Goal: Communication & Community: Answer question/provide support

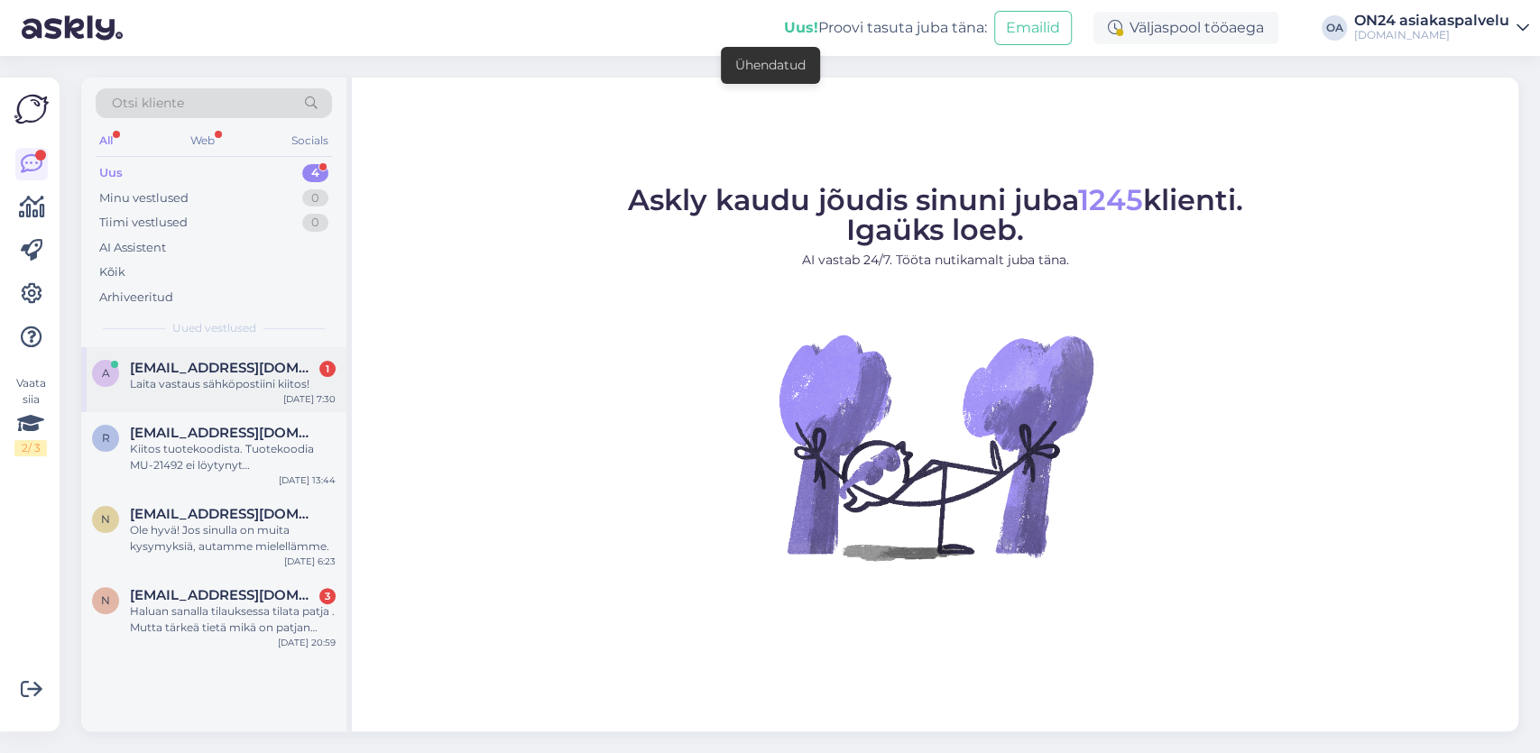
click at [192, 388] on div "Laita vastaus sähköpostiini kiitos!" at bounding box center [233, 384] width 206 height 16
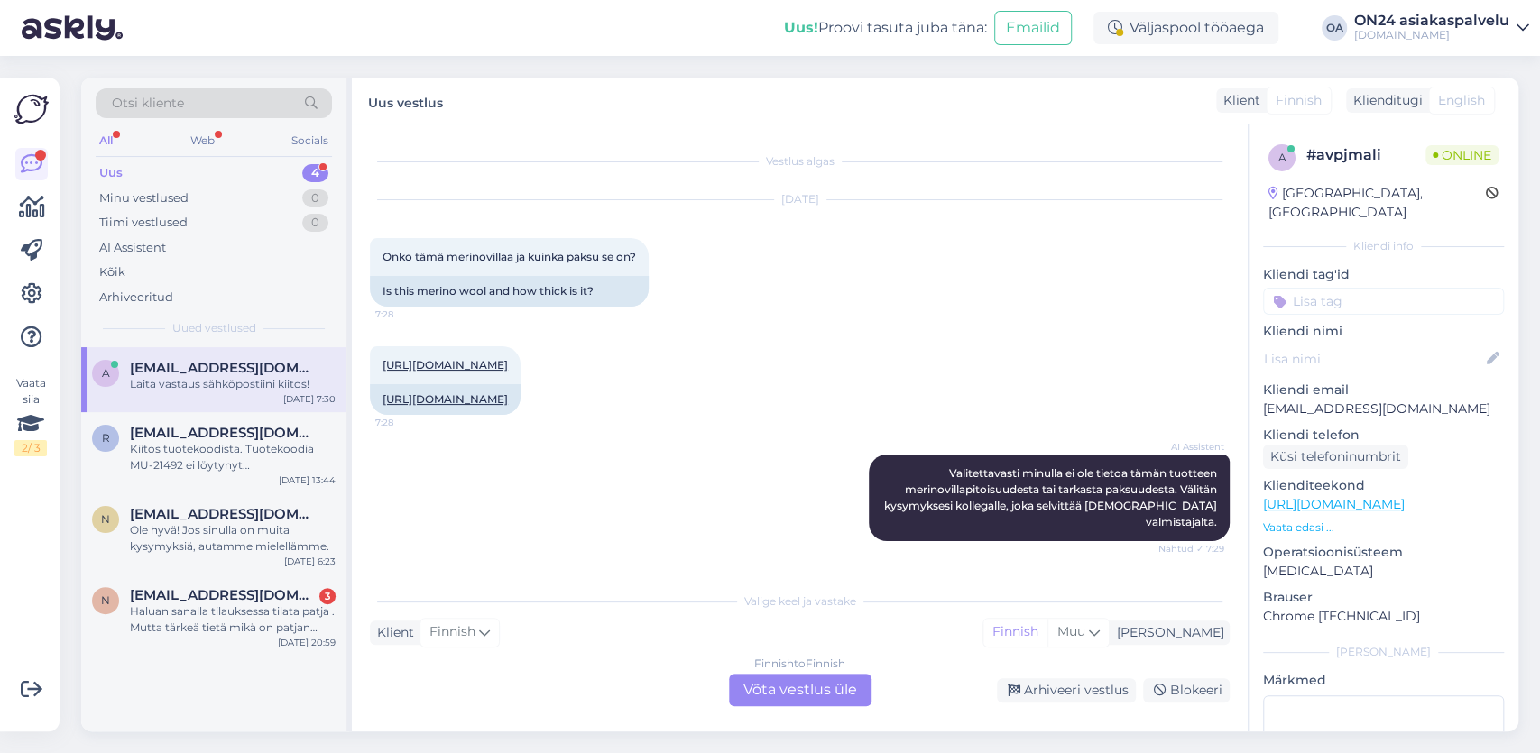
click at [830, 688] on div "Finnish to Finnish Võta vestlus üle" at bounding box center [800, 690] width 143 height 32
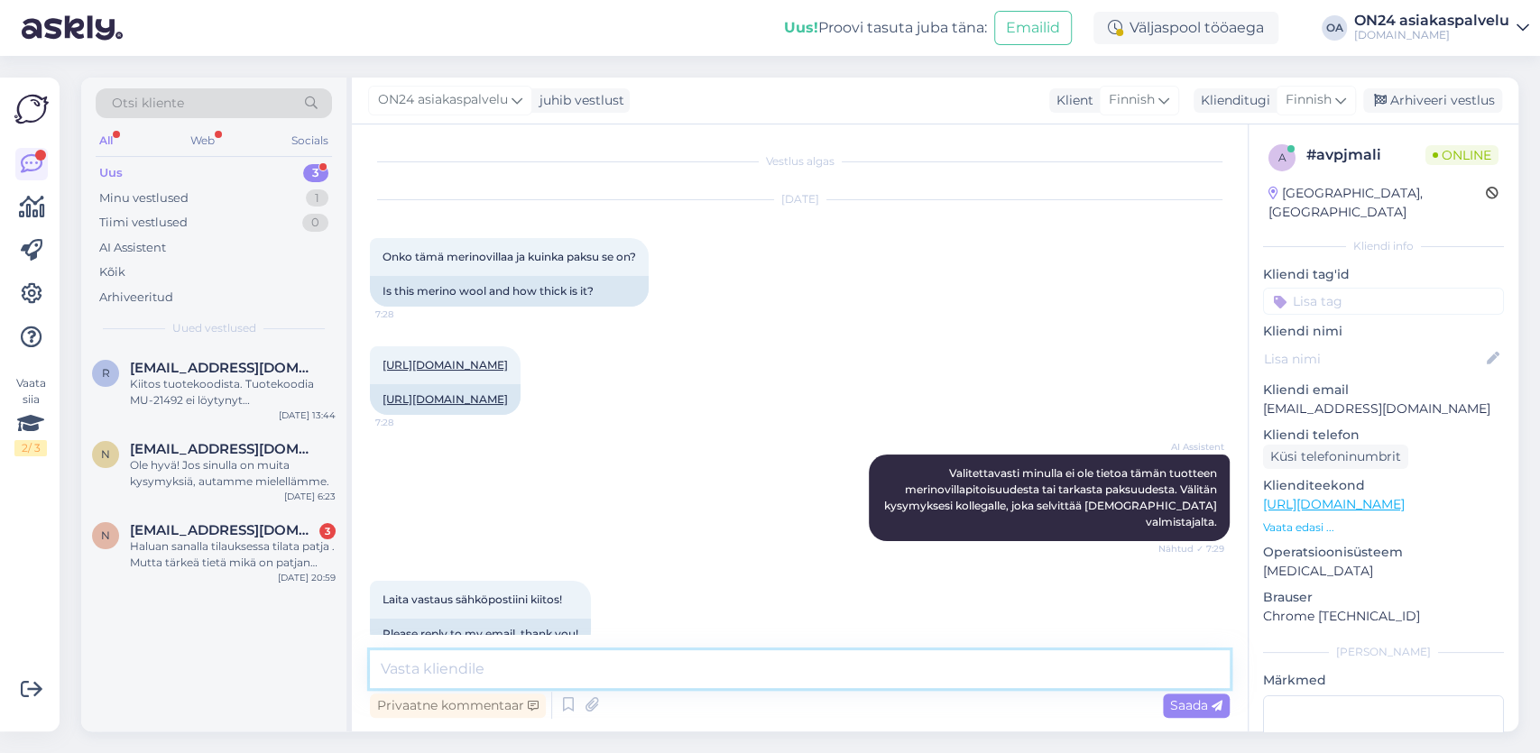
click at [454, 661] on textarea at bounding box center [800, 669] width 860 height 38
click at [833, 667] on textarea "Hei, peitto on lampaanvillaa, ei kuitenkaan Merino villaa. Ti" at bounding box center [800, 669] width 860 height 38
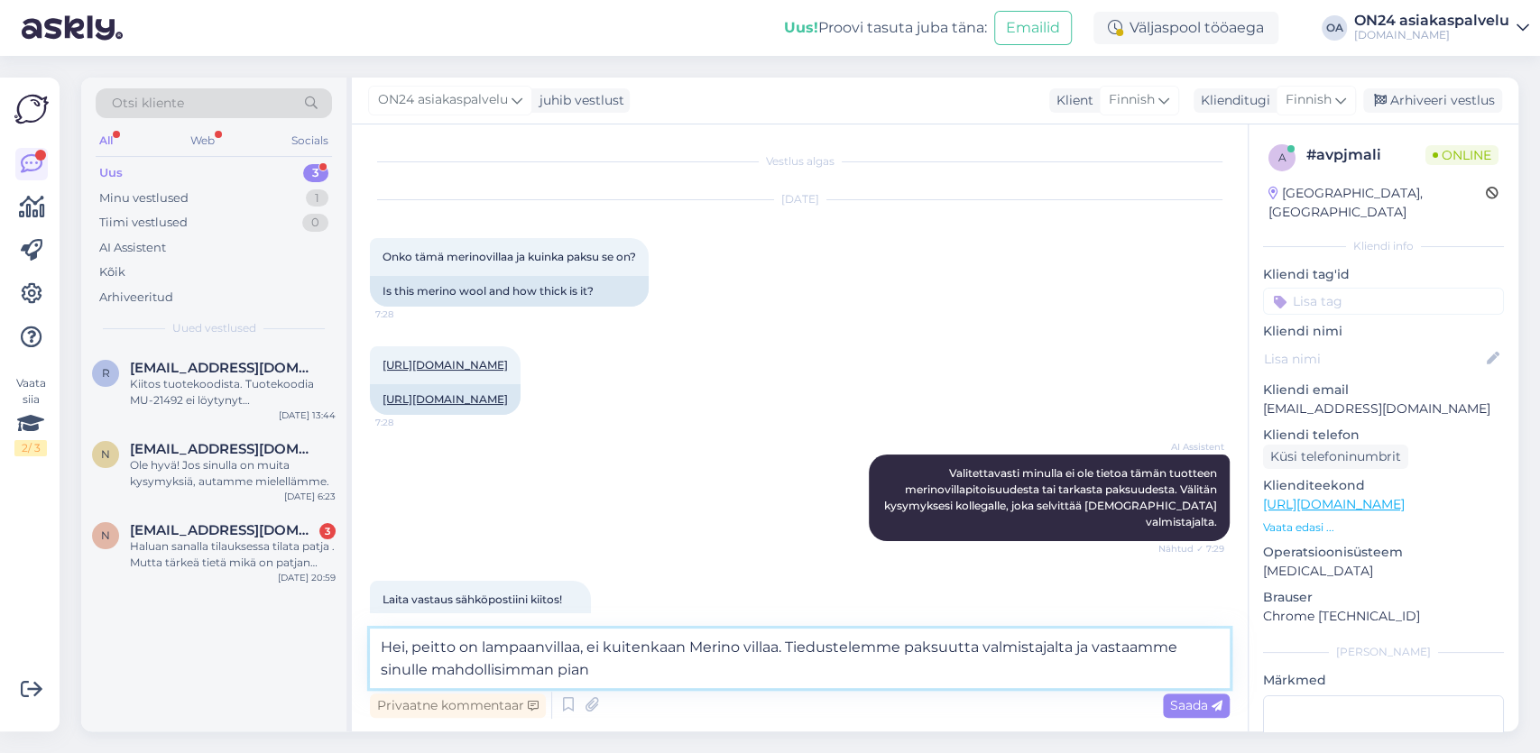
type textarea "Hei, peitto on lampaanvillaa, ei kuitenkaan Merino villaa. Tiedustelemme paksuu…"
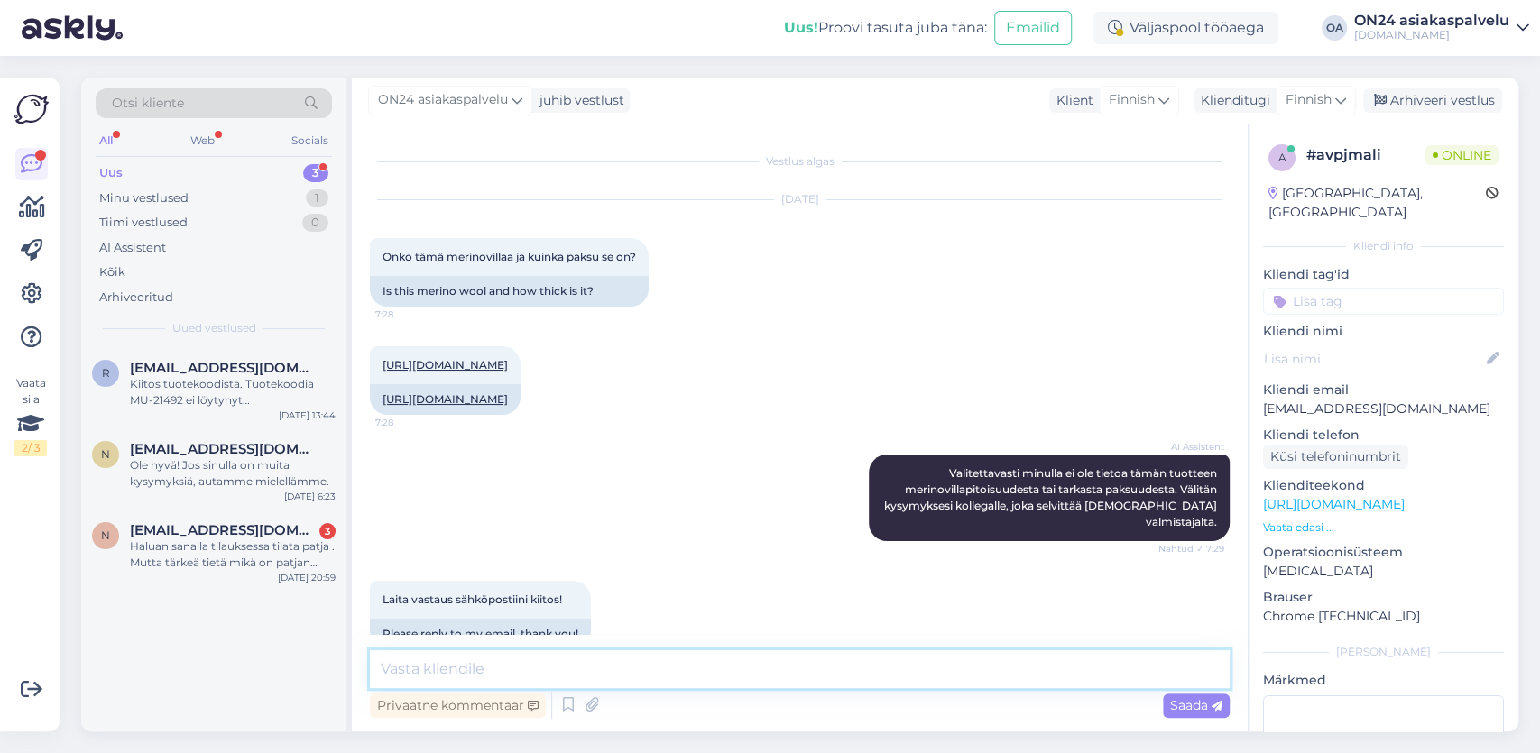
scroll to position [161, 0]
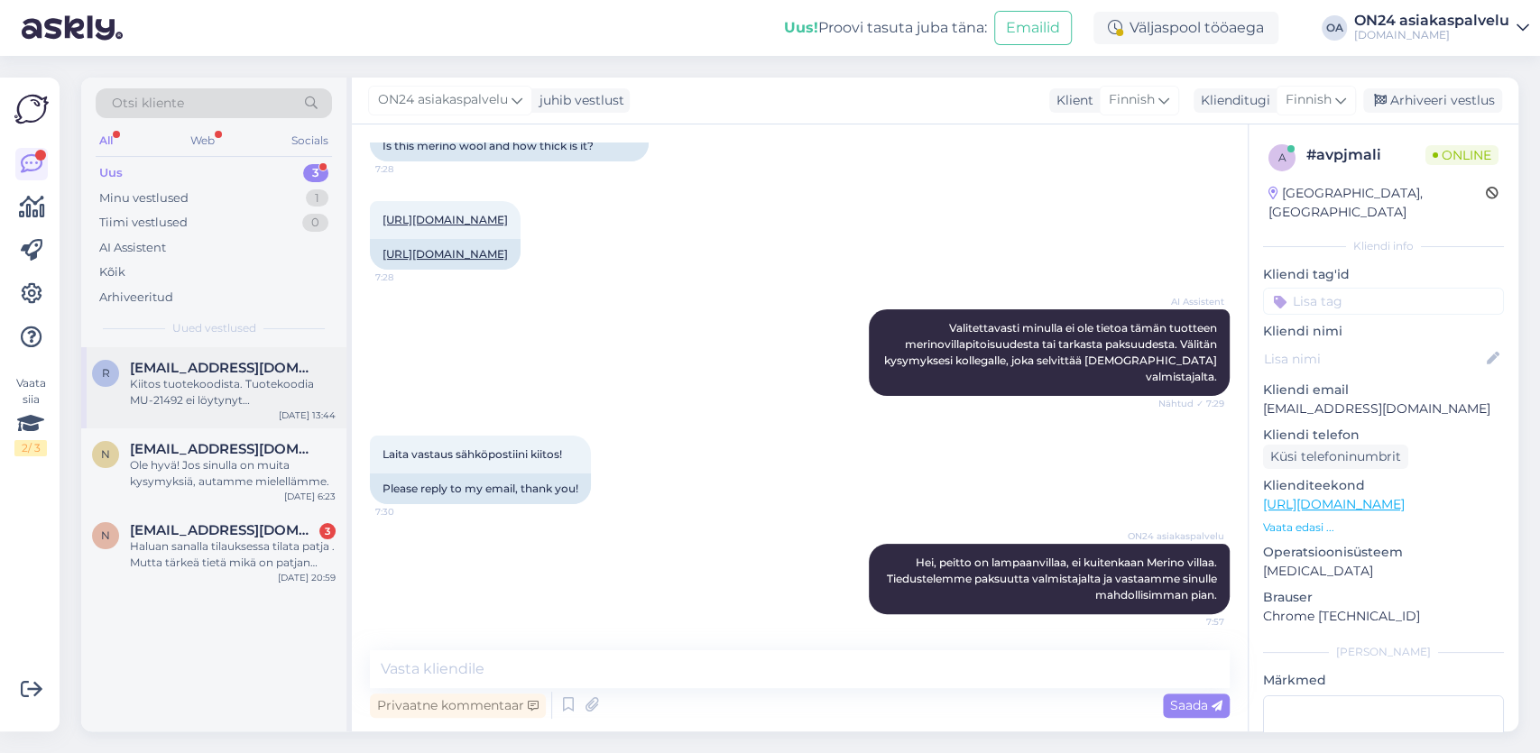
click at [238, 374] on span "raivo.raikerus@gmail.com" at bounding box center [224, 368] width 188 height 16
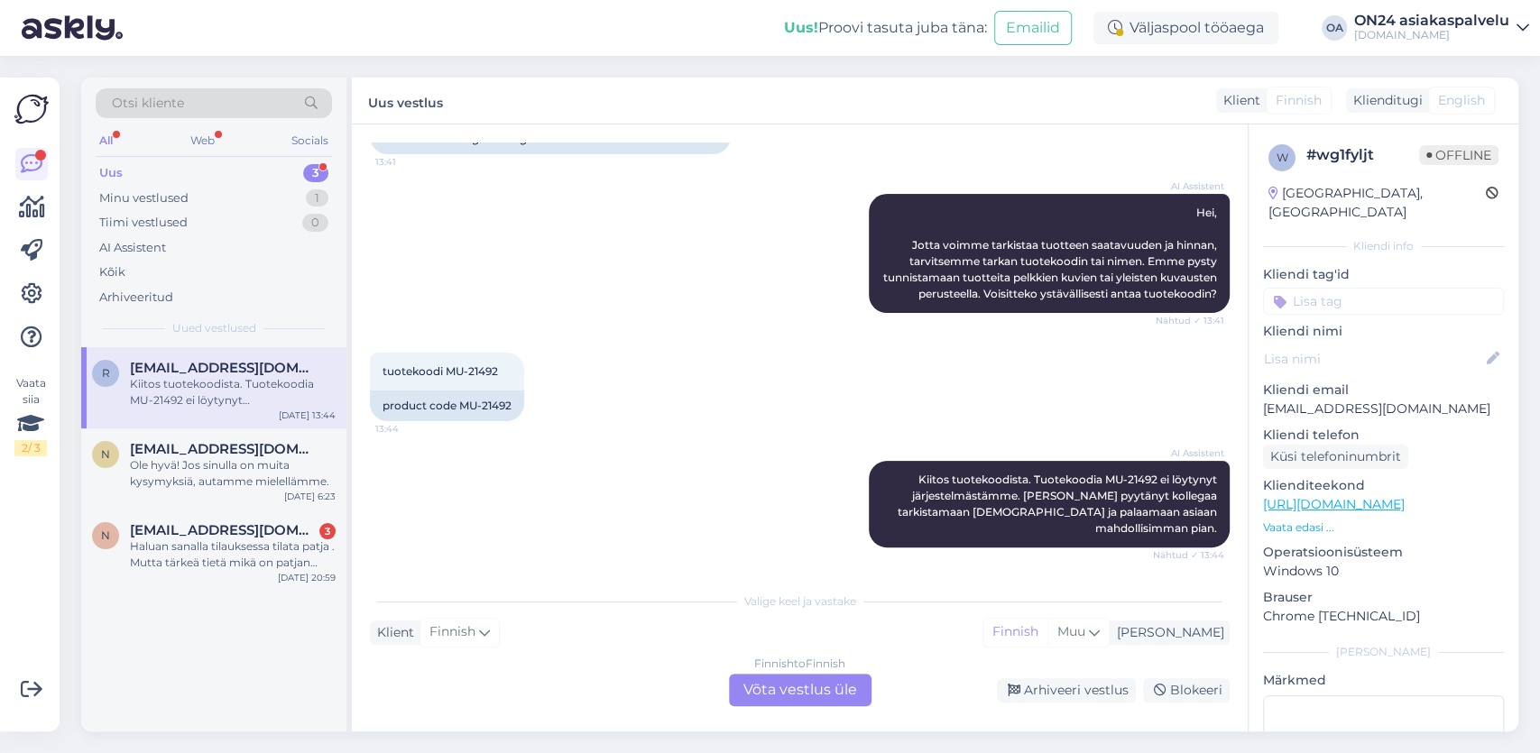
scroll to position [0, 0]
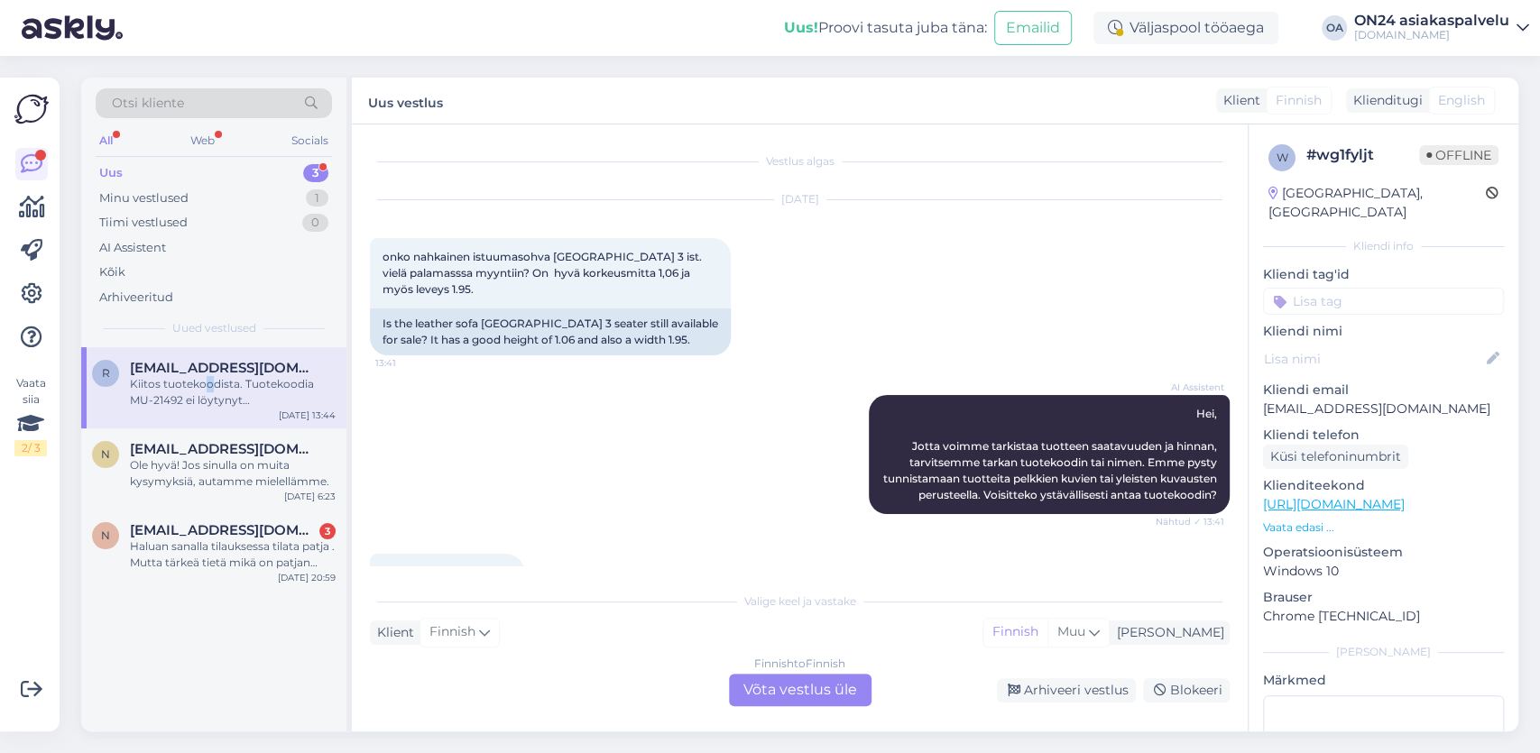
drag, startPoint x: 202, startPoint y: 383, endPoint x: 218, endPoint y: 381, distance: 16.5
click at [214, 384] on div "Kiitos tuotekoodista. Tuotekoodia MU-21492 ei löytynyt järjestelmästämme. Olen …" at bounding box center [233, 392] width 206 height 32
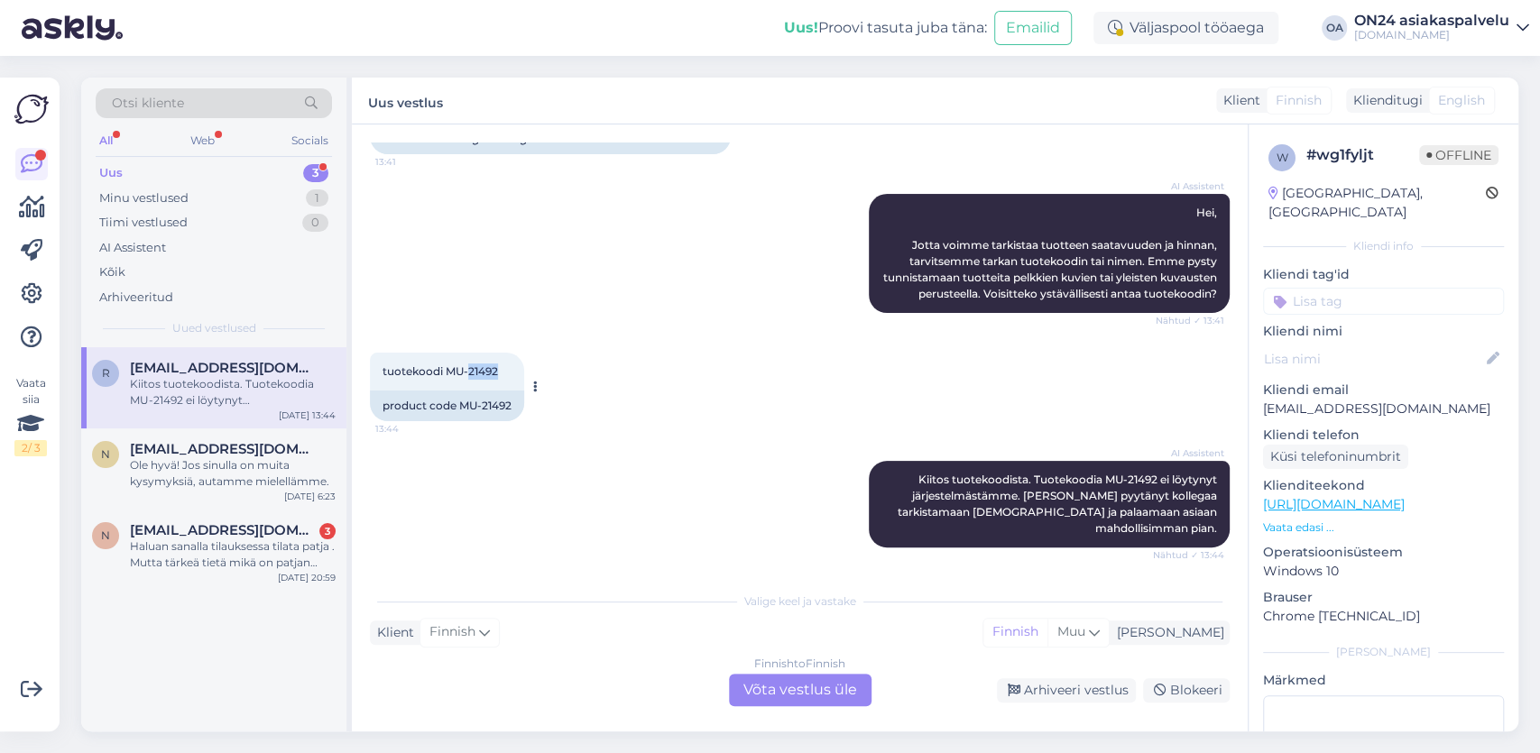
drag, startPoint x: 469, startPoint y: 386, endPoint x: 501, endPoint y: 385, distance: 31.6
click at [501, 385] on div "tuotekoodi MU-21492 13:44" at bounding box center [447, 372] width 154 height 38
copy span "21492"
click at [773, 689] on div "Finnish to Finnish Võta vestlus üle" at bounding box center [800, 690] width 143 height 32
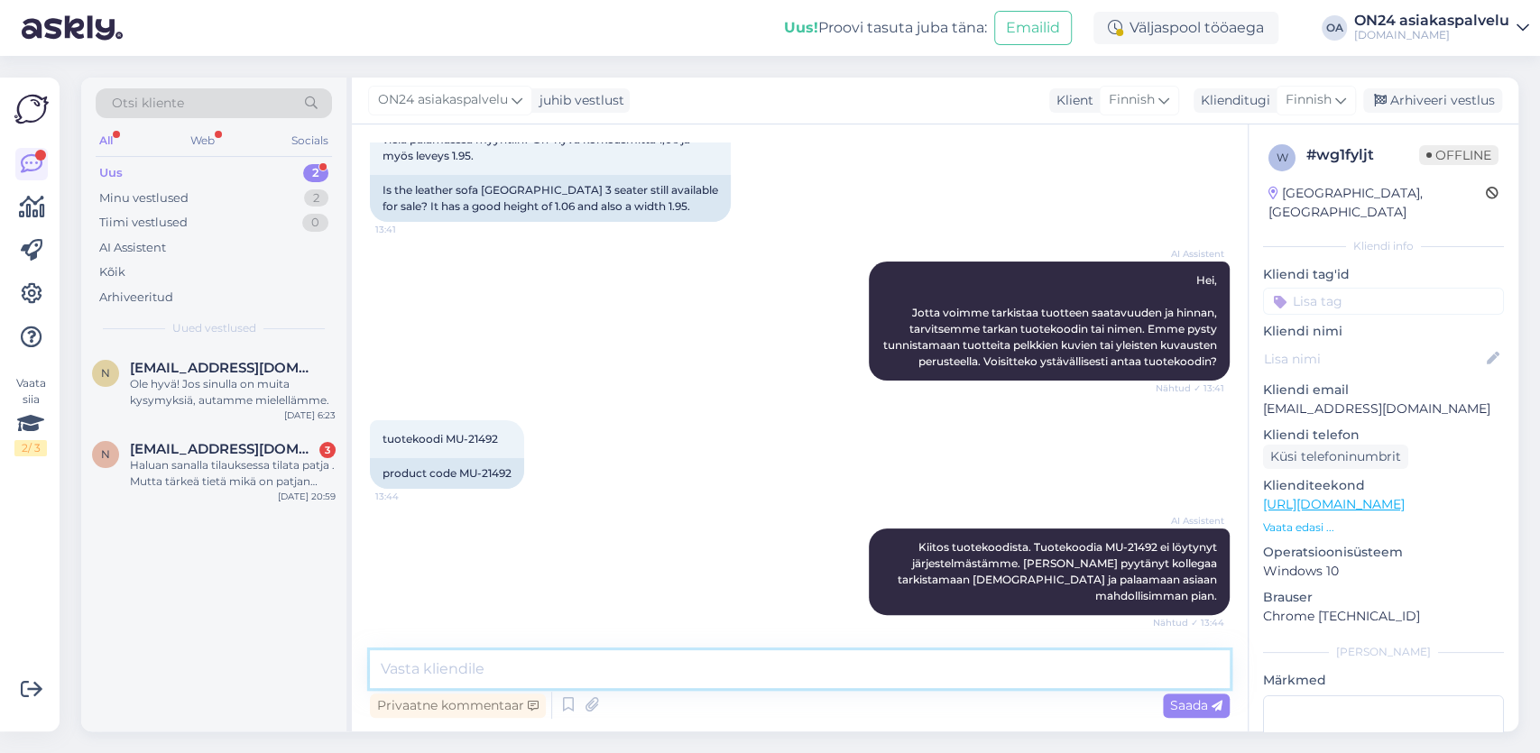
click at [452, 675] on textarea at bounding box center [800, 669] width 860 height 38
paste textarea "https://www.on24.fi/search?q=sohva&f7=312&f5=286"
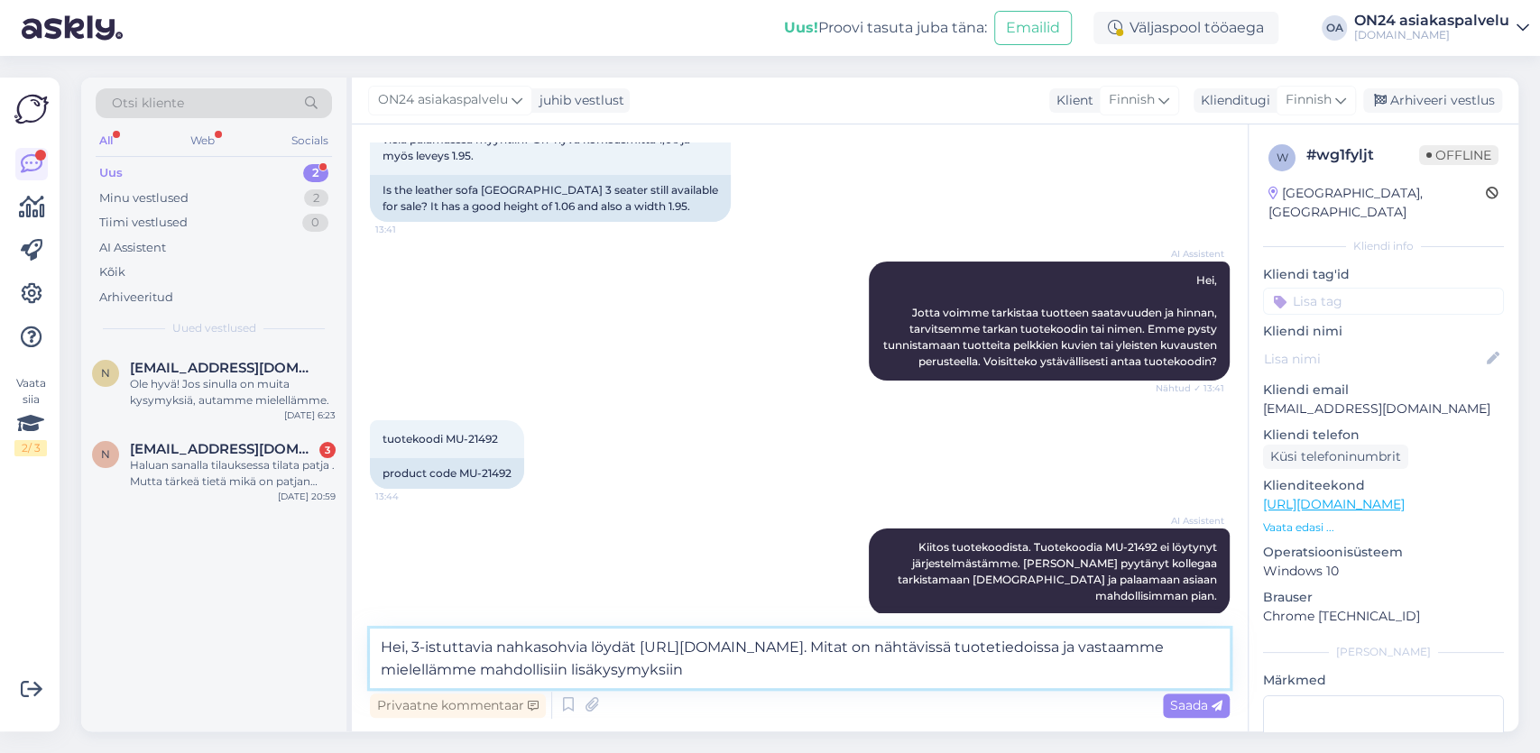
type textarea "Hei, 3-istuttavia nahkasohvia löydät https://www.on24.fi/search?q=sohva&f7=312&…"
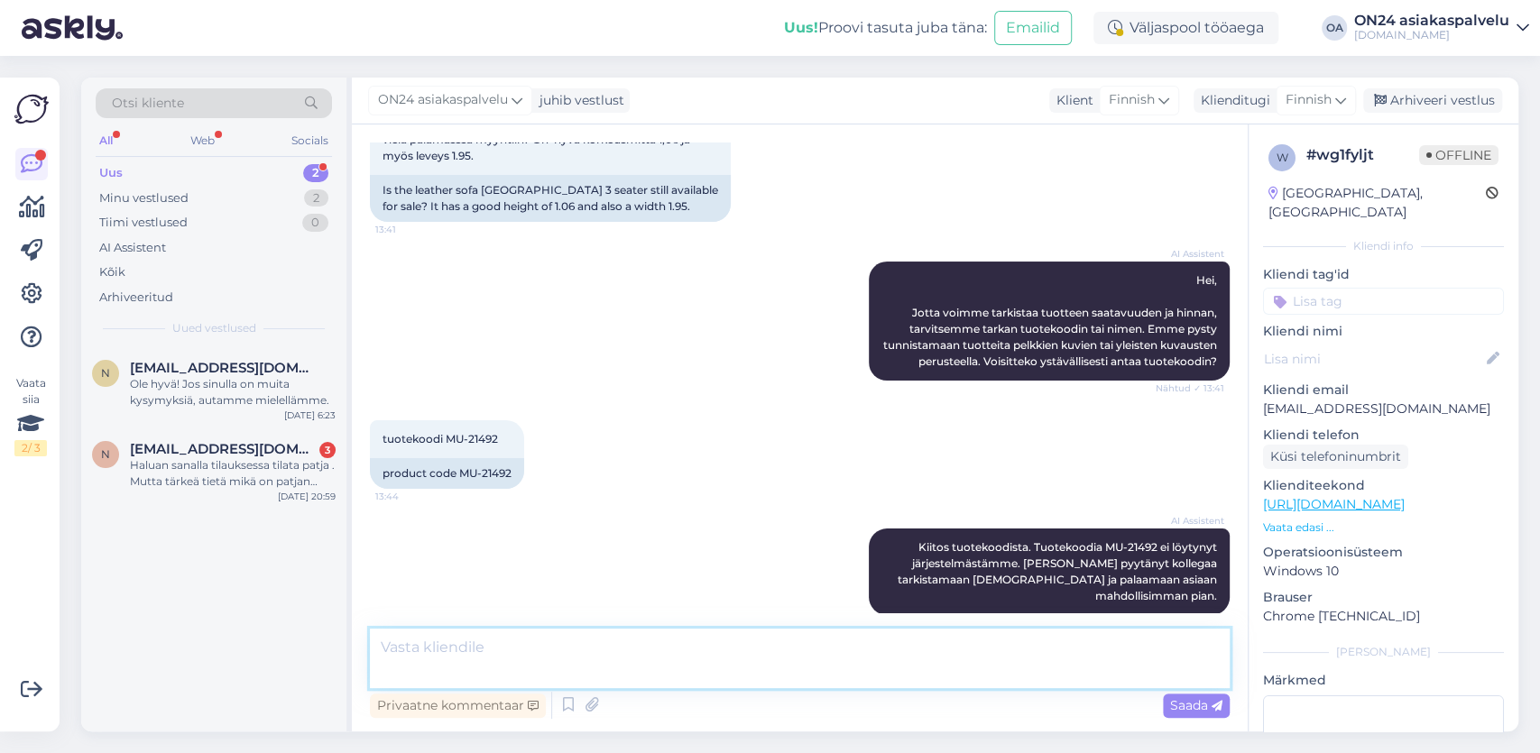
scroll to position [298, 0]
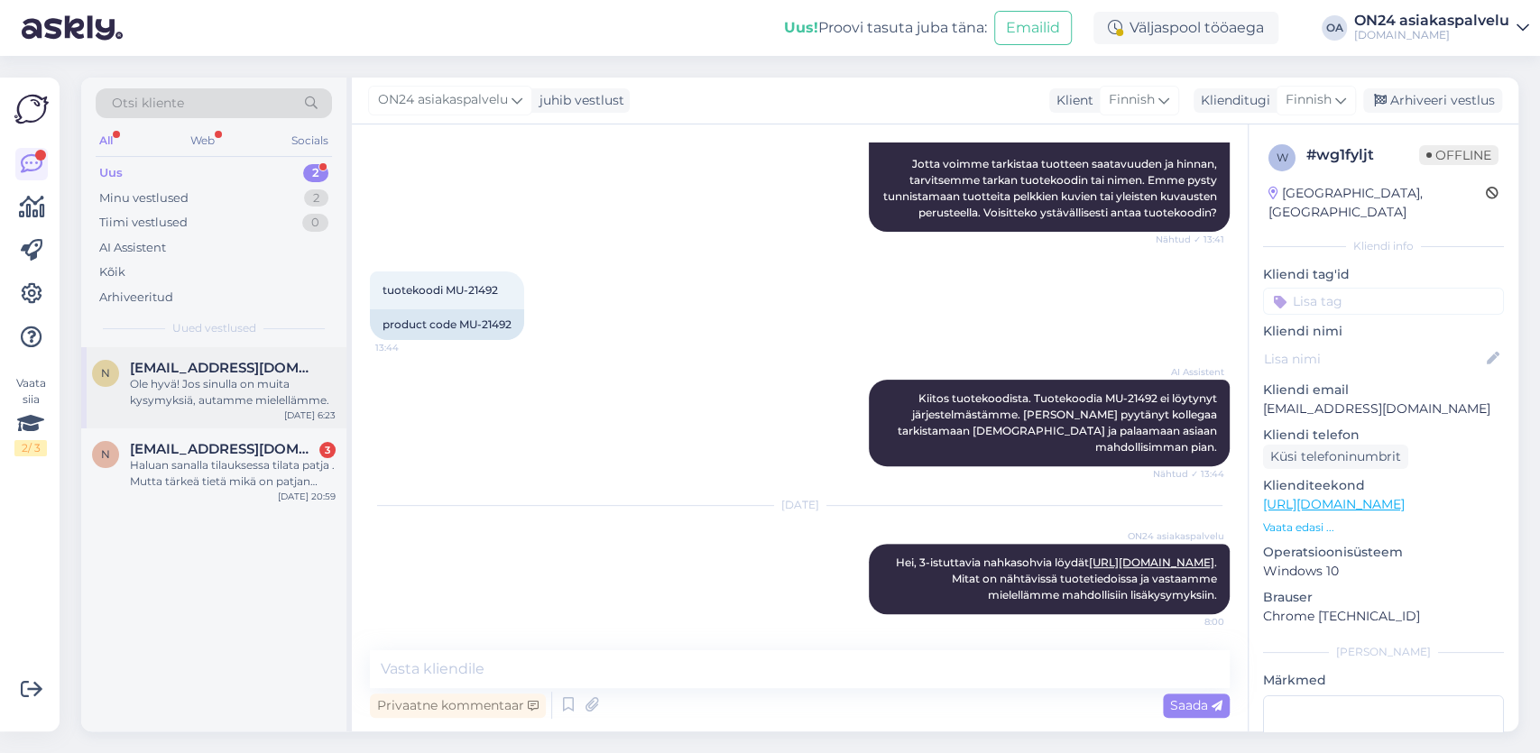
click at [256, 378] on div "Ole hyvä! Jos sinulla on muita kysymyksiä, autamme mielellämme." at bounding box center [233, 392] width 206 height 32
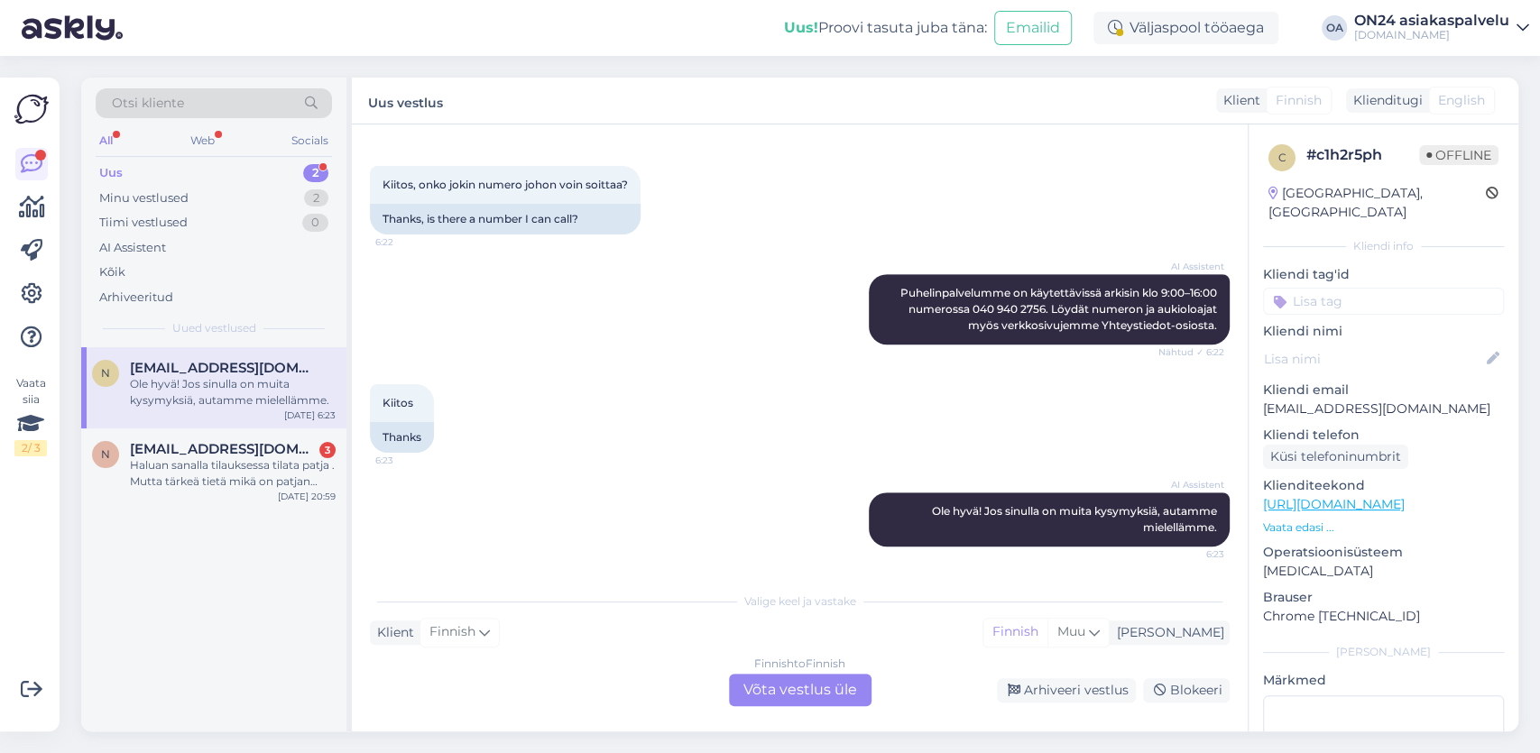
scroll to position [412, 0]
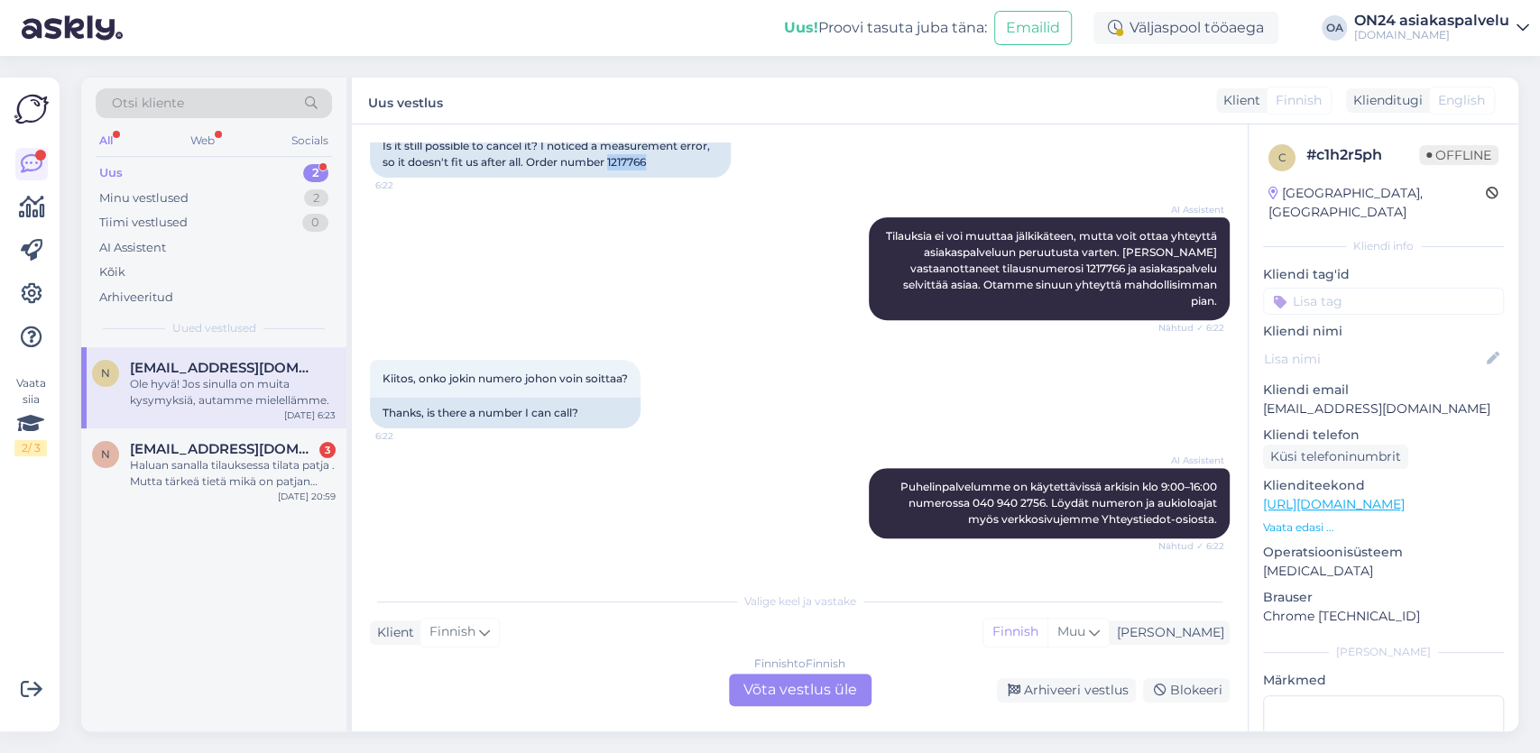
drag, startPoint x: 656, startPoint y: 179, endPoint x: 614, endPoint y: 181, distance: 41.6
click at [614, 178] on div "Is it still possible to cancel it? I noticed a measurement error, so it doesn't…" at bounding box center [550, 154] width 361 height 47
copy div "217766"
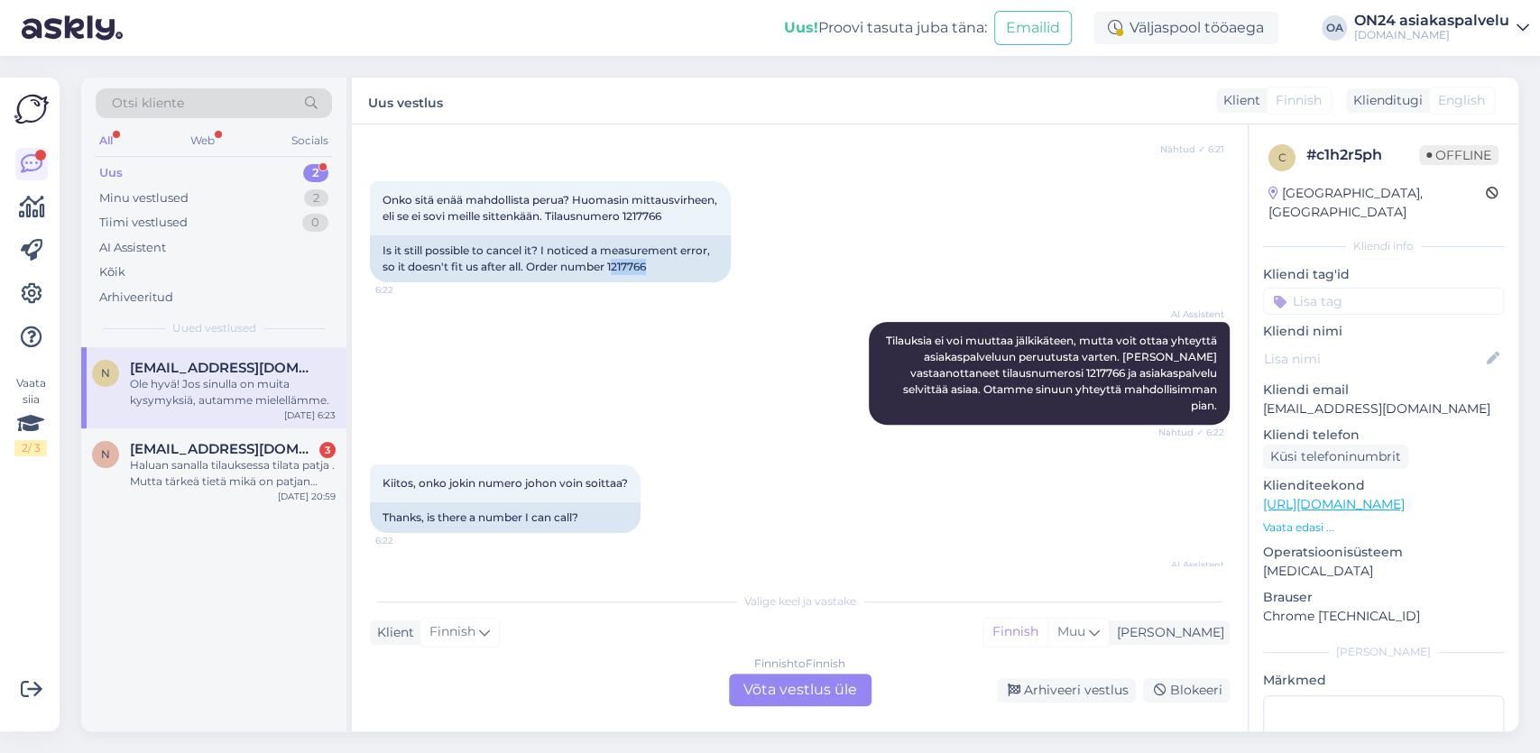
scroll to position [98, 0]
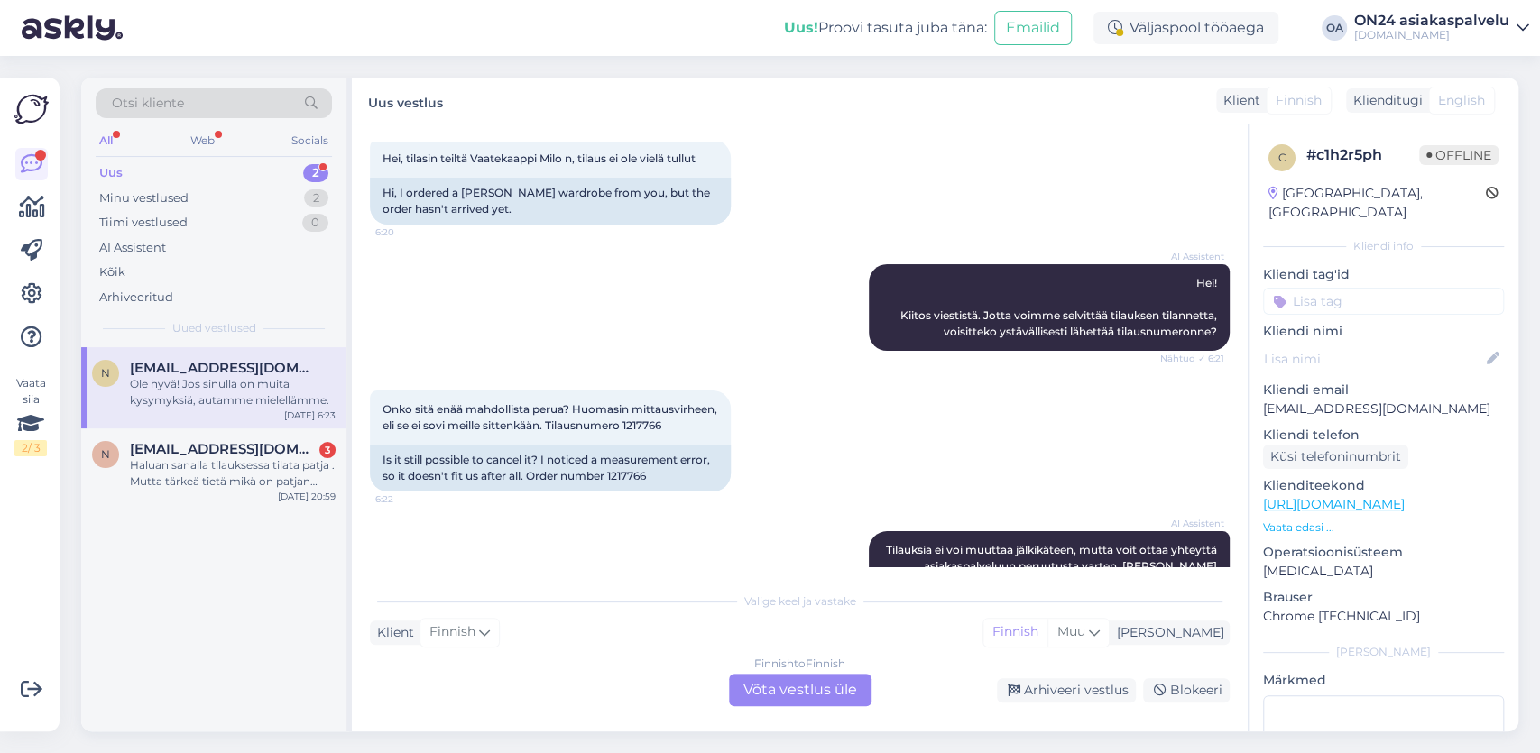
click at [803, 687] on div "Finnish to Finnish Võta vestlus üle" at bounding box center [800, 690] width 143 height 32
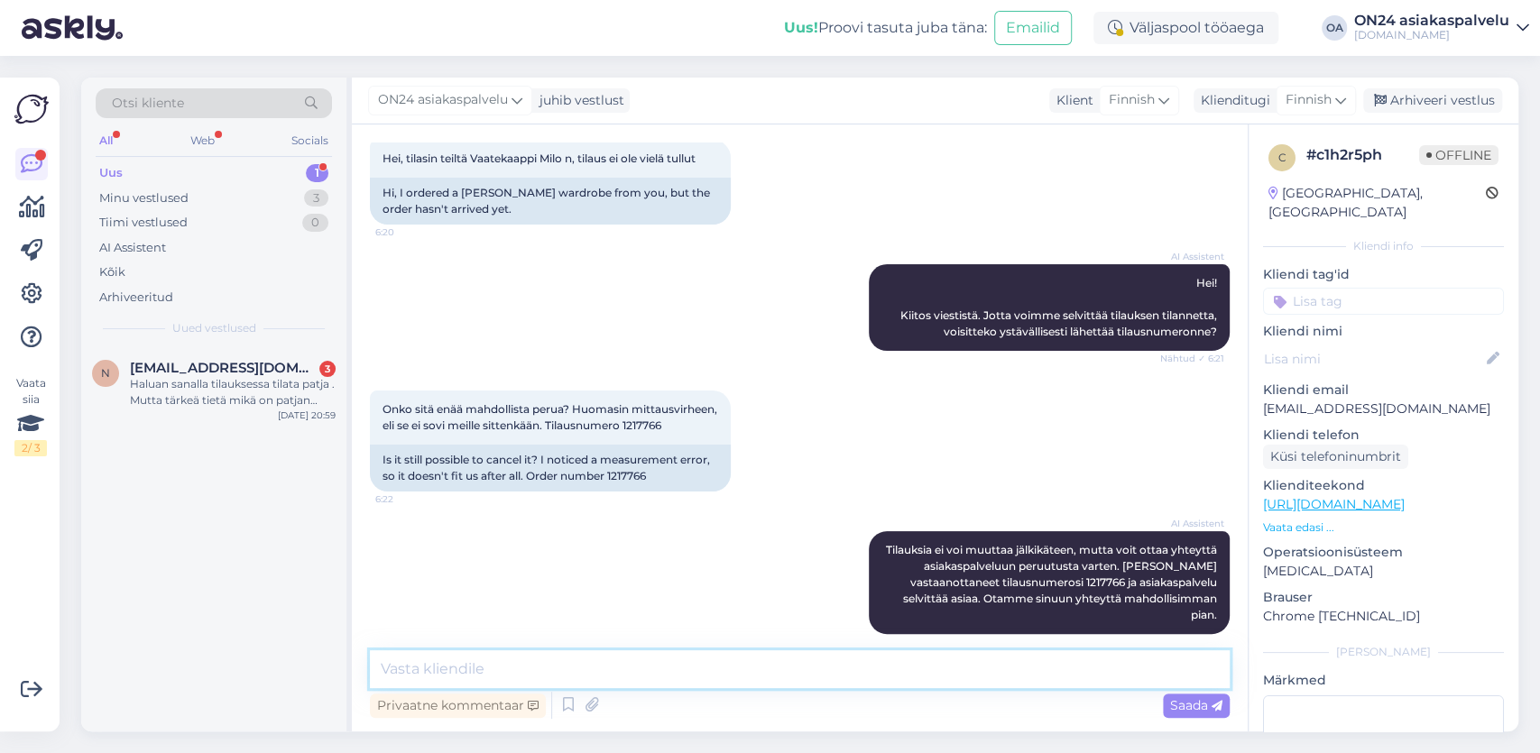
drag, startPoint x: 475, startPoint y: 663, endPoint x: 465, endPoint y: 660, distance: 10.3
click at [474, 661] on textarea at bounding box center [800, 669] width 860 height 38
click at [670, 669] on textarea "Hei, asiakaspalvelu vastaa sähköpostitse. Puhelinpalvelua ei" at bounding box center [800, 669] width 860 height 38
drag, startPoint x: 990, startPoint y: 685, endPoint x: 977, endPoint y: 677, distance: 14.5
click at [990, 685] on div "Hei, asiakaspalvelu vastaa sähköpostitse arkipäivin. Puhelinpalvelua ei Privaat…" at bounding box center [800, 686] width 860 height 72
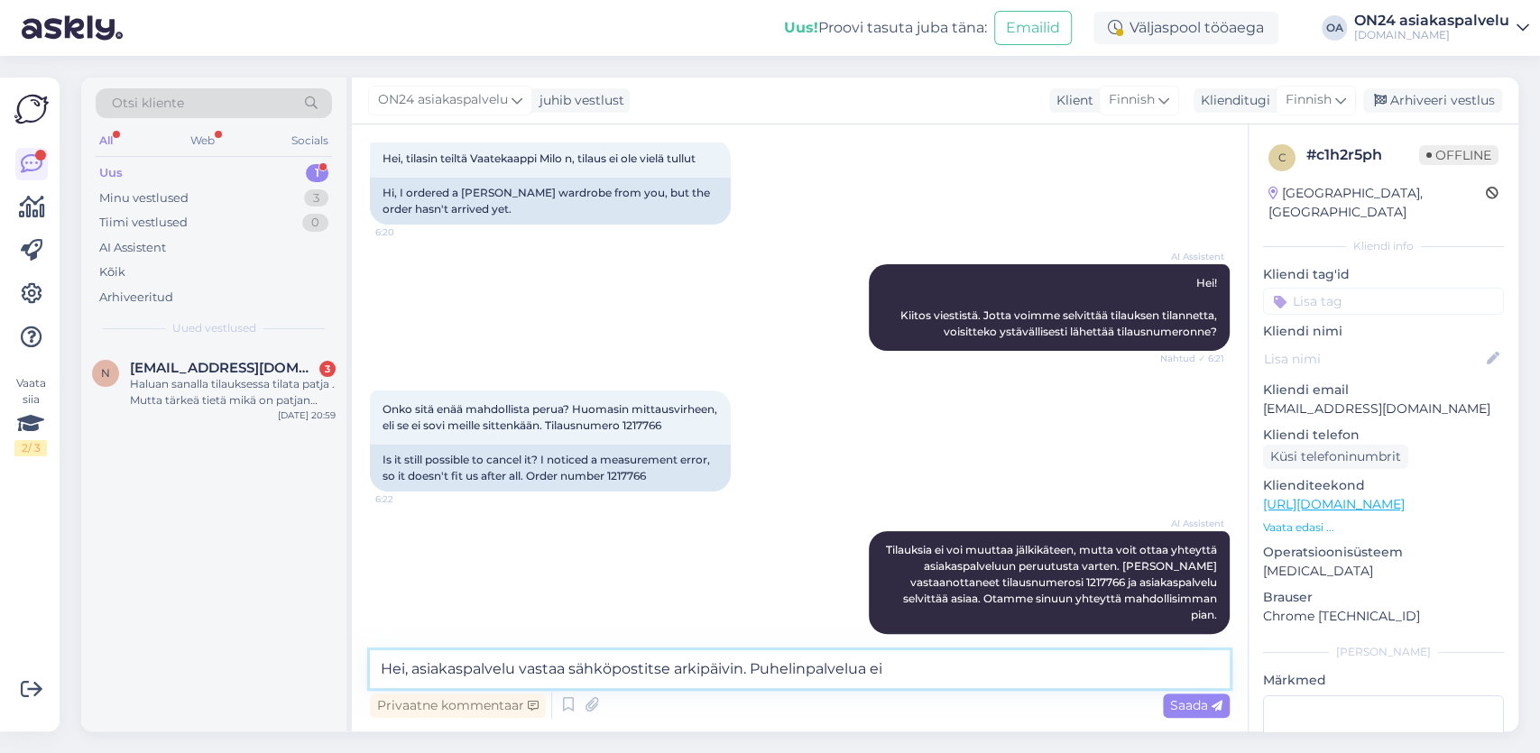
click at [944, 670] on textarea "Hei, asiakaspalvelu vastaa sähköpostitse arkipäivin. Puhelinpalvelua ei" at bounding box center [800, 669] width 860 height 38
drag, startPoint x: 932, startPoint y: 668, endPoint x: 927, endPoint y: 659, distance: 9.3
click at [926, 661] on textarea "Hei, asiakaspalvelu vastaa sähköpostitse arkipäivin. Puhelinpalvelua ei ole. LÄ…" at bounding box center [800, 669] width 860 height 38
click at [1132, 664] on textarea "Hei, asiakaspalvelu vastaa sähköpostitse arkipäivin. Puhelinpalvelua ei ole. Lä…" at bounding box center [800, 669] width 860 height 38
drag, startPoint x: 1127, startPoint y: 665, endPoint x: 1065, endPoint y: 668, distance: 61.4
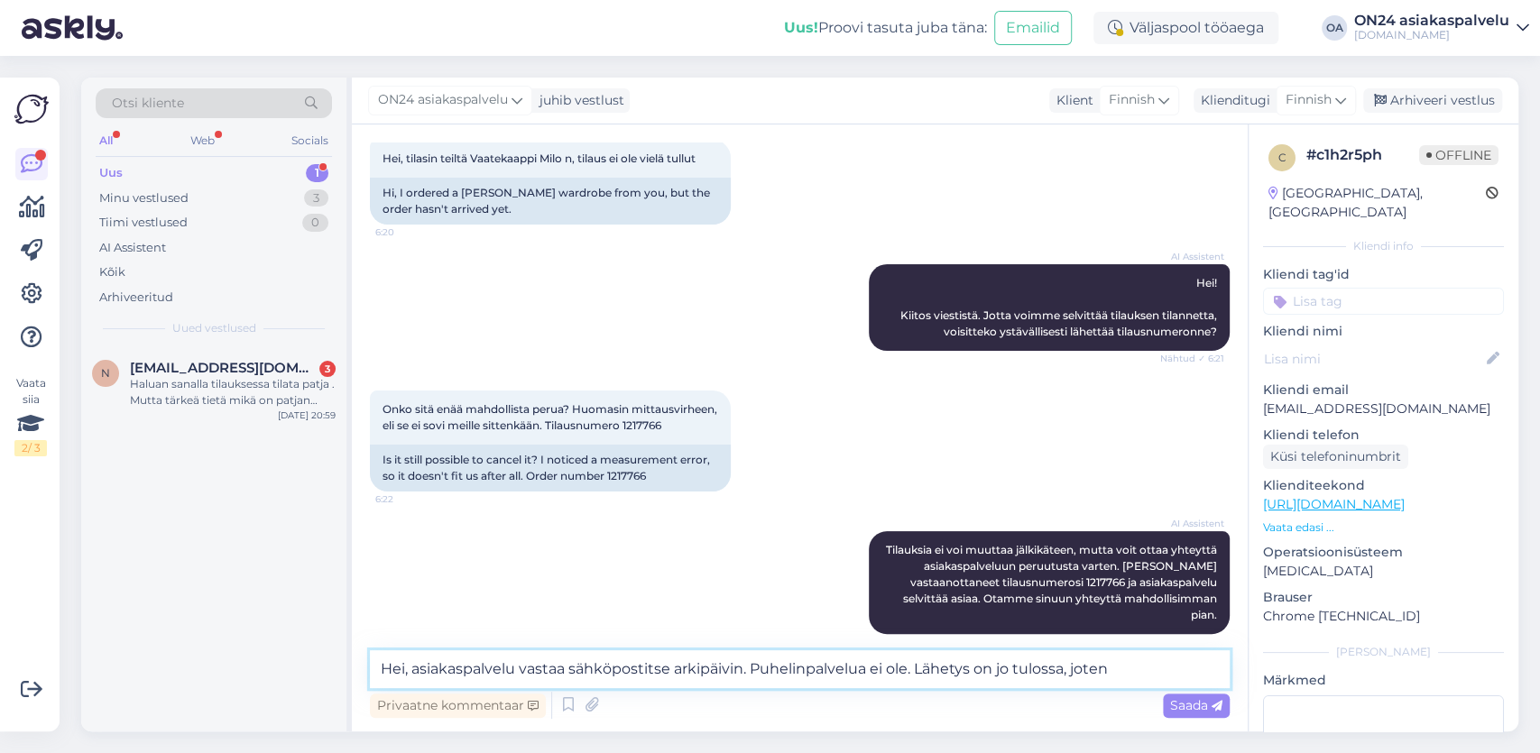
click at [1065, 668] on textarea "Hei, asiakaspalvelu vastaa sähköpostitse arkipäivin. Puhelinpalvelua ei ole. Lä…" at bounding box center [800, 669] width 860 height 38
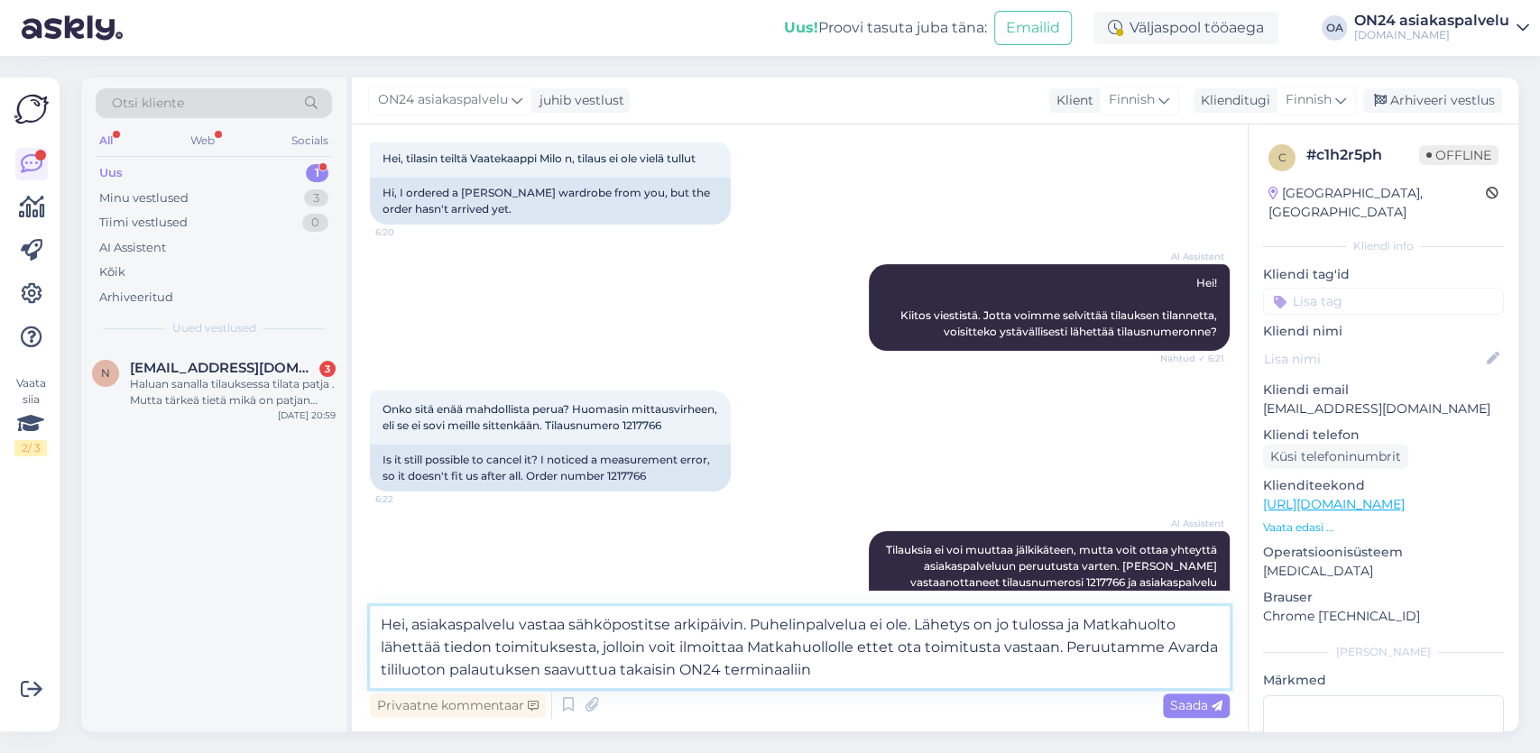
type textarea "Hei, asiakaspalvelu vastaa sähköpostitse arkipäivin. Puhelinpalvelua ei ole. Lä…"
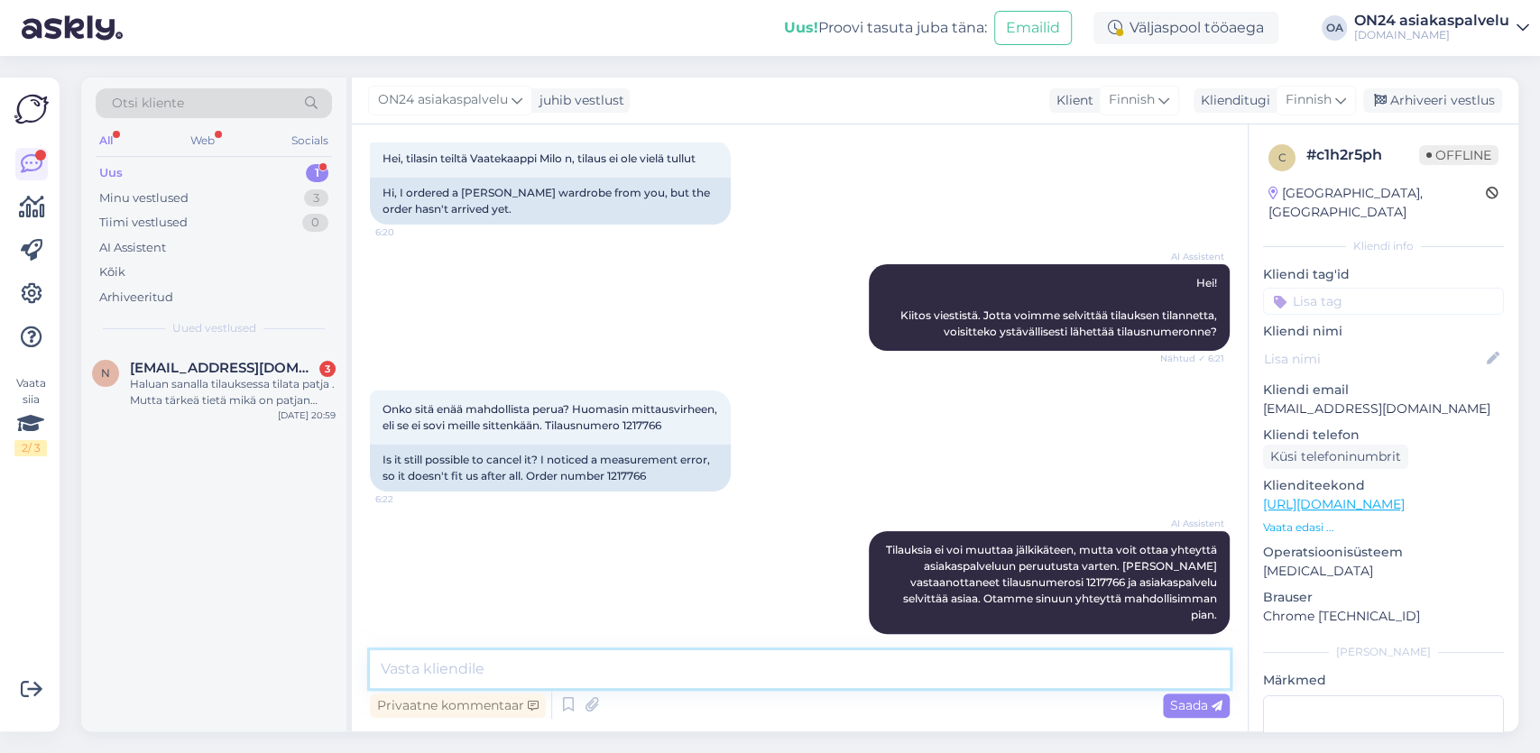
scroll to position [750, 0]
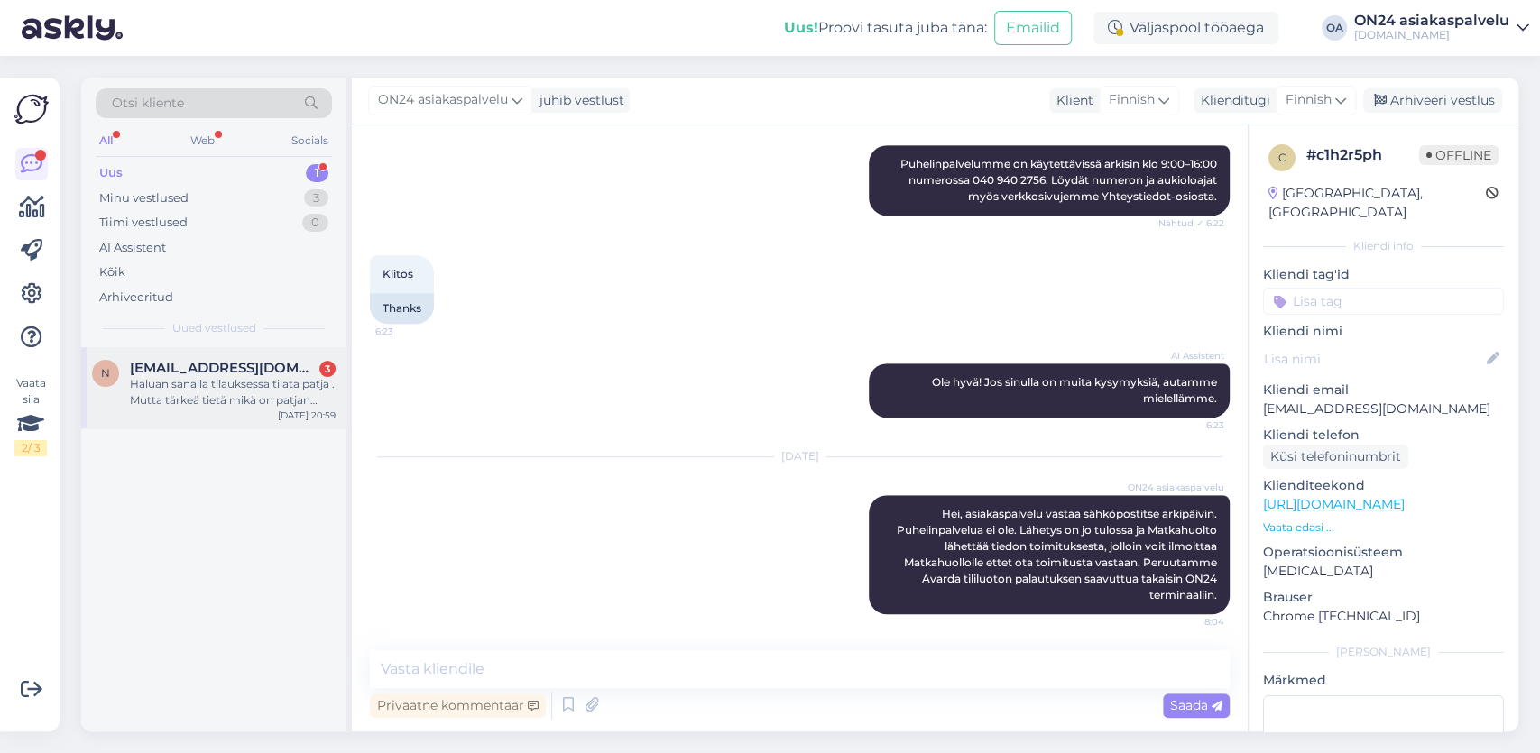
click at [235, 401] on div "Haluan sanalla tilauksessa tilata patja . Mutta tärkeä tietä mikä on patjan kor…" at bounding box center [233, 392] width 206 height 32
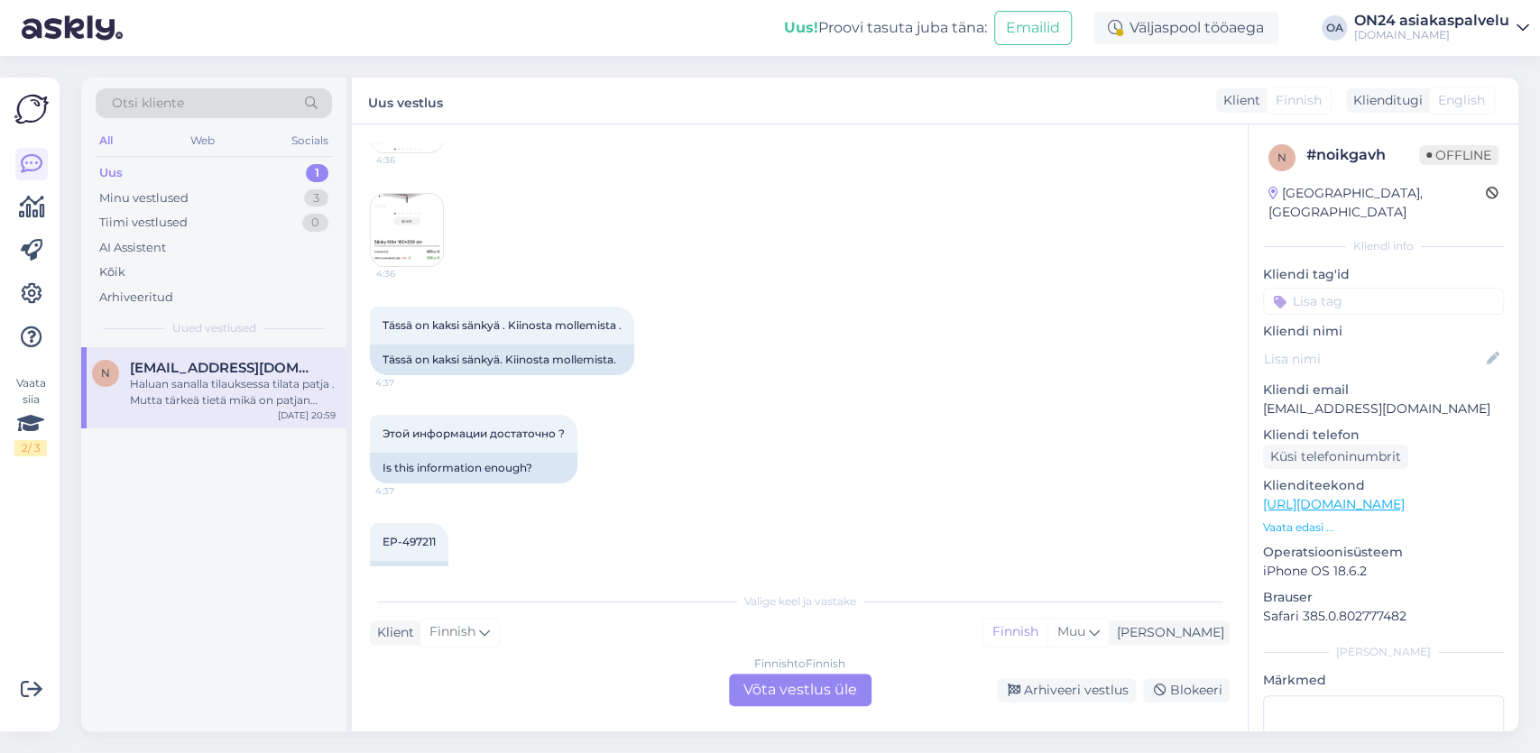
scroll to position [942, 0]
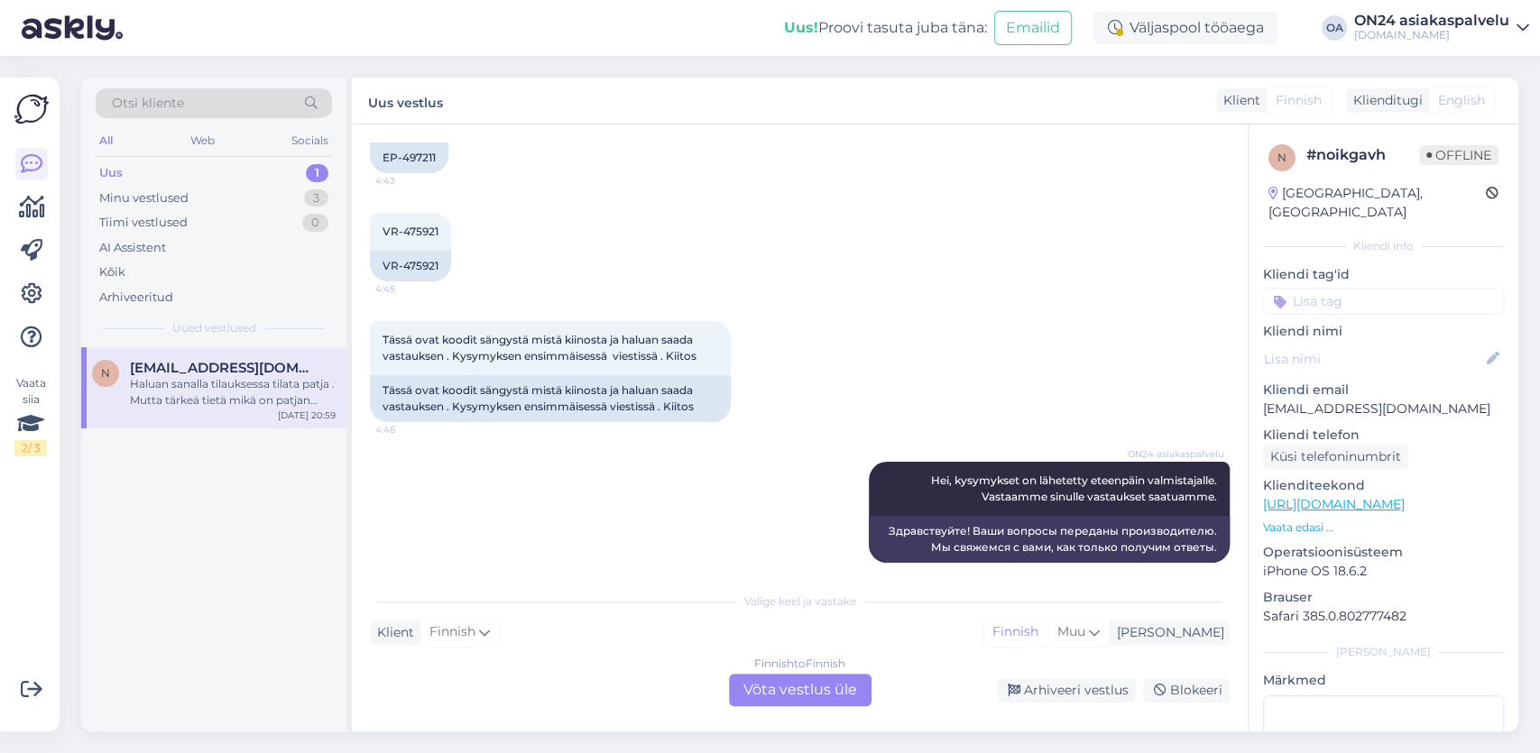
click at [804, 693] on div "Finnish to Finnish Võta vestlus üle" at bounding box center [800, 690] width 143 height 32
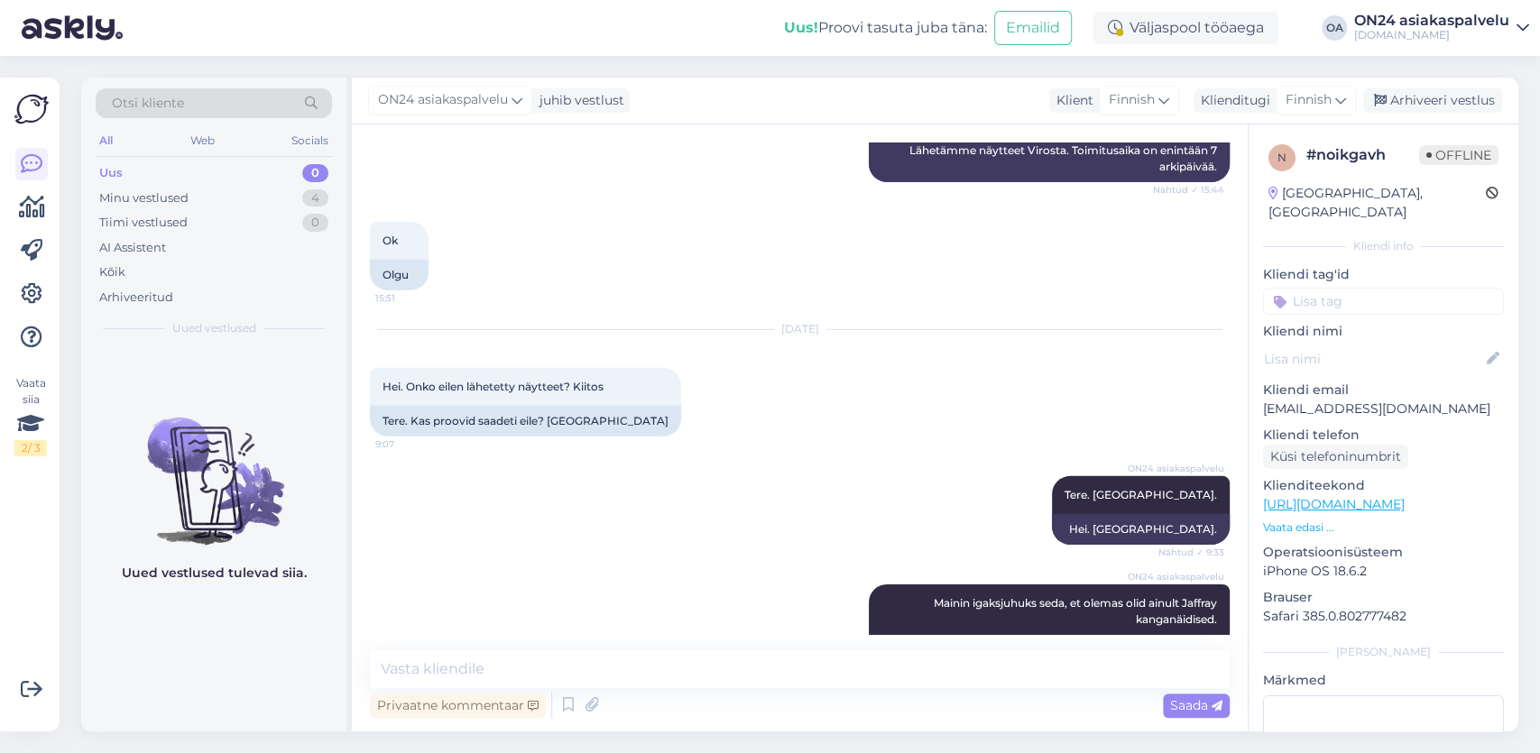
scroll to position [3767, 0]
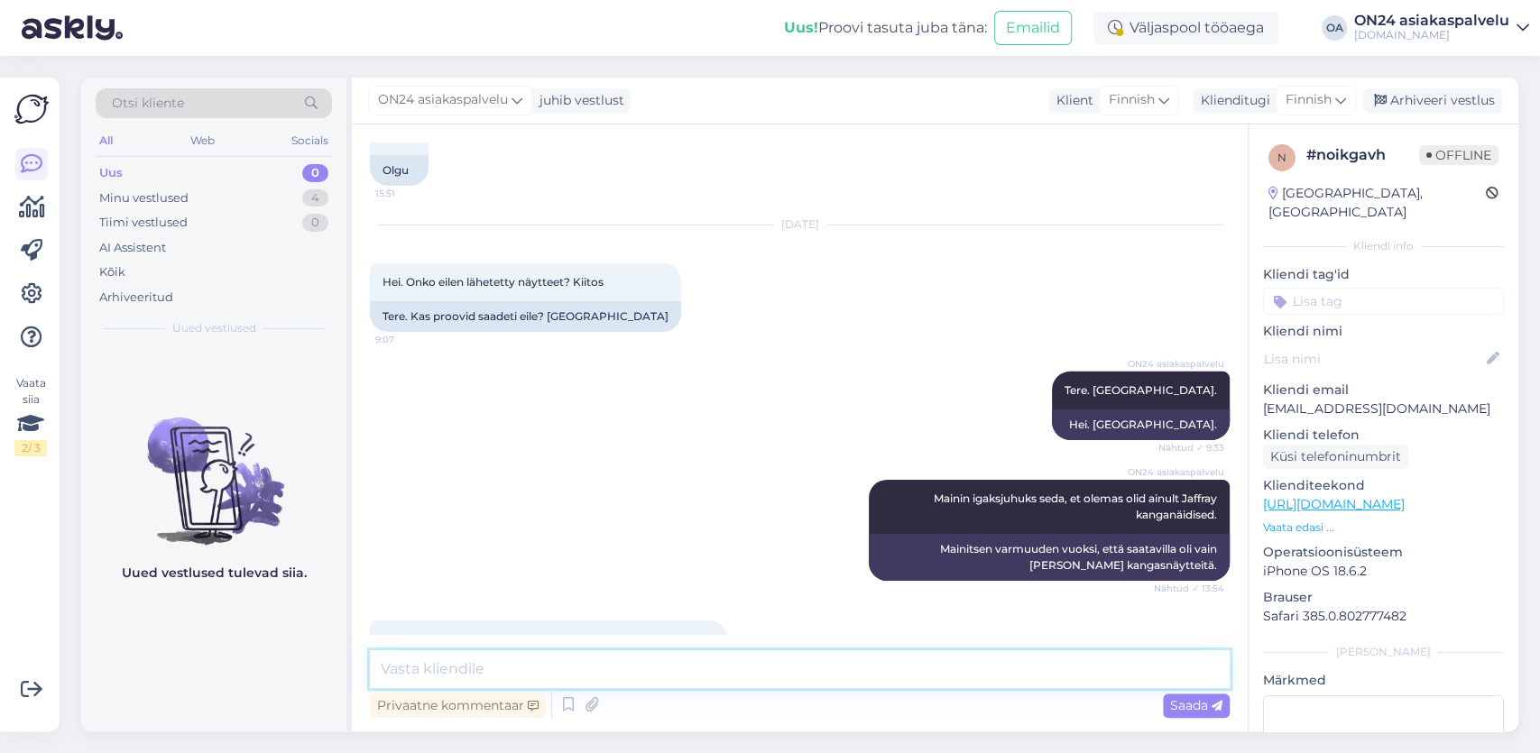
click at [465, 679] on textarea at bounding box center [800, 669] width 860 height 38
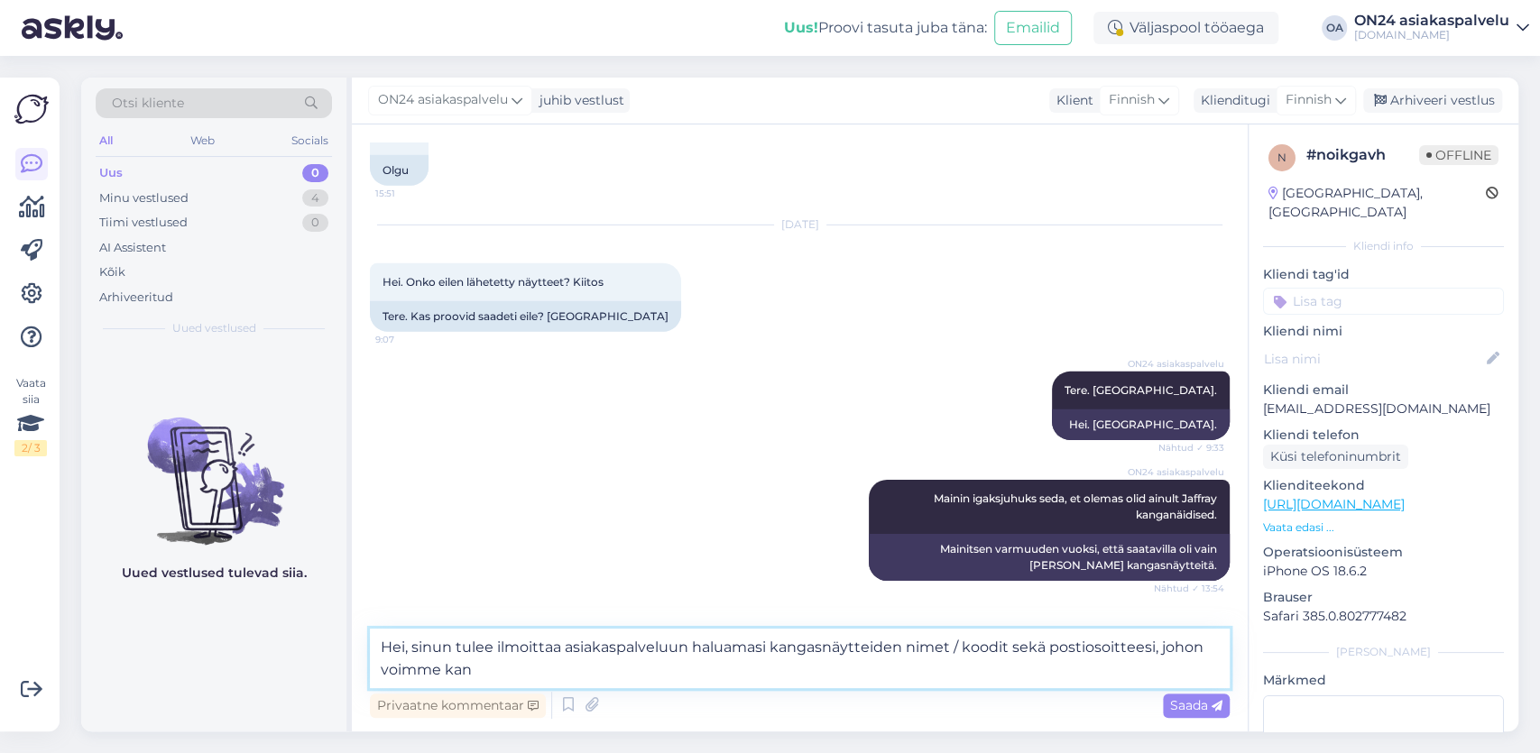
click at [681, 645] on textarea "Hei, sinun tulee ilmoittaa asiakaspalveluun haluamasi kangasnäytteiden nimet / …" at bounding box center [800, 659] width 860 height 60
click at [692, 643] on textarea "Hei, sinun tulee ilmoittaa asiakaspalveluun haluamasi kangasnäytteiden nimet / …" at bounding box center [800, 659] width 860 height 60
click at [644, 667] on textarea "Hei, sinun tulee ilmoittaa asiakaspalveluun info@on24.fi haluamasi kangasnäytte…" at bounding box center [800, 659] width 860 height 60
click at [488, 672] on textarea "Hei, sinun tulee ilmoittaa asiakaspalveluun info@on24.fi haluamasi kangasnäytte…" at bounding box center [800, 659] width 860 height 60
click at [1046, 641] on textarea "Hei, sinun tulee ilmoittaa asiakaspalveluun info@on24.fi haluamasi kangasnäytte…" at bounding box center [800, 659] width 860 height 60
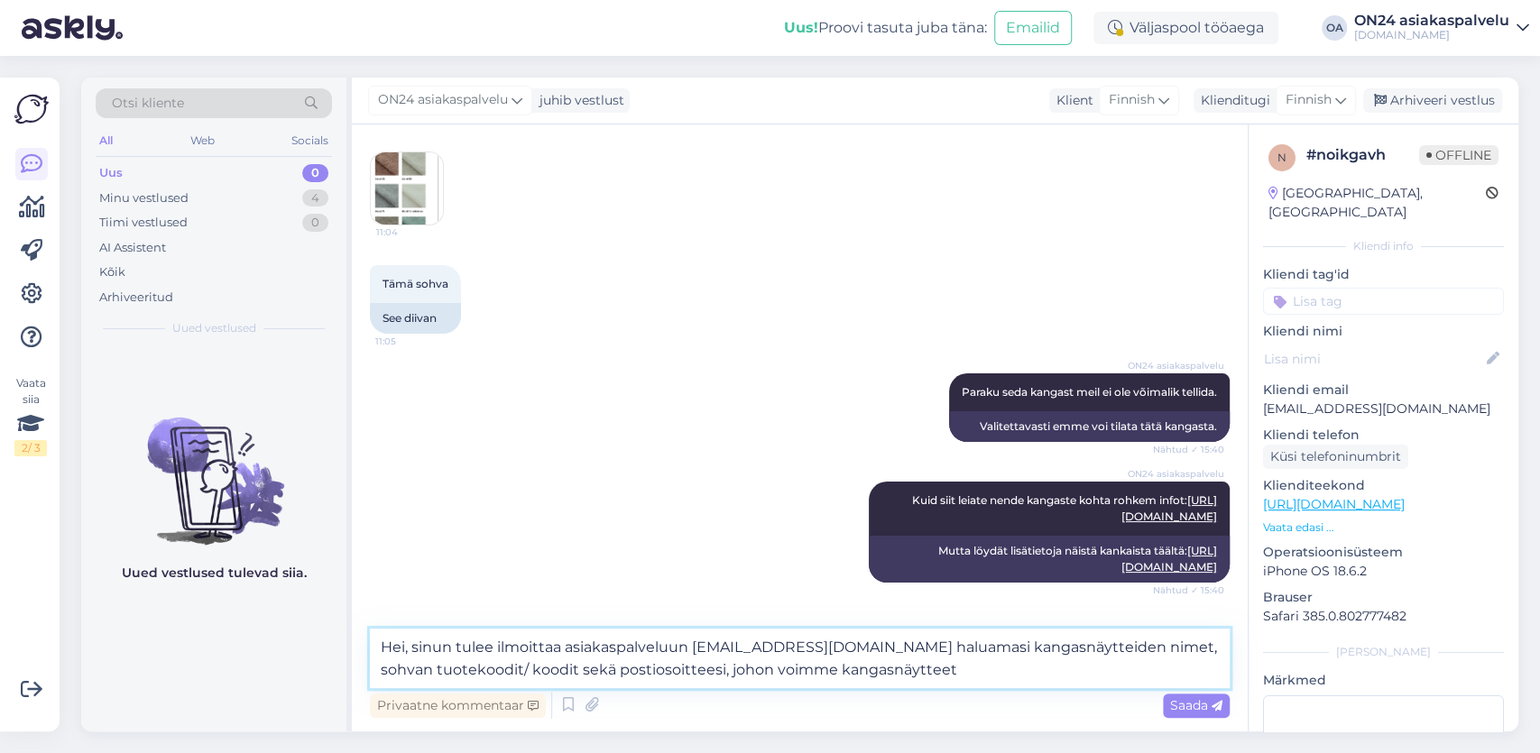
scroll to position [4709, 0]
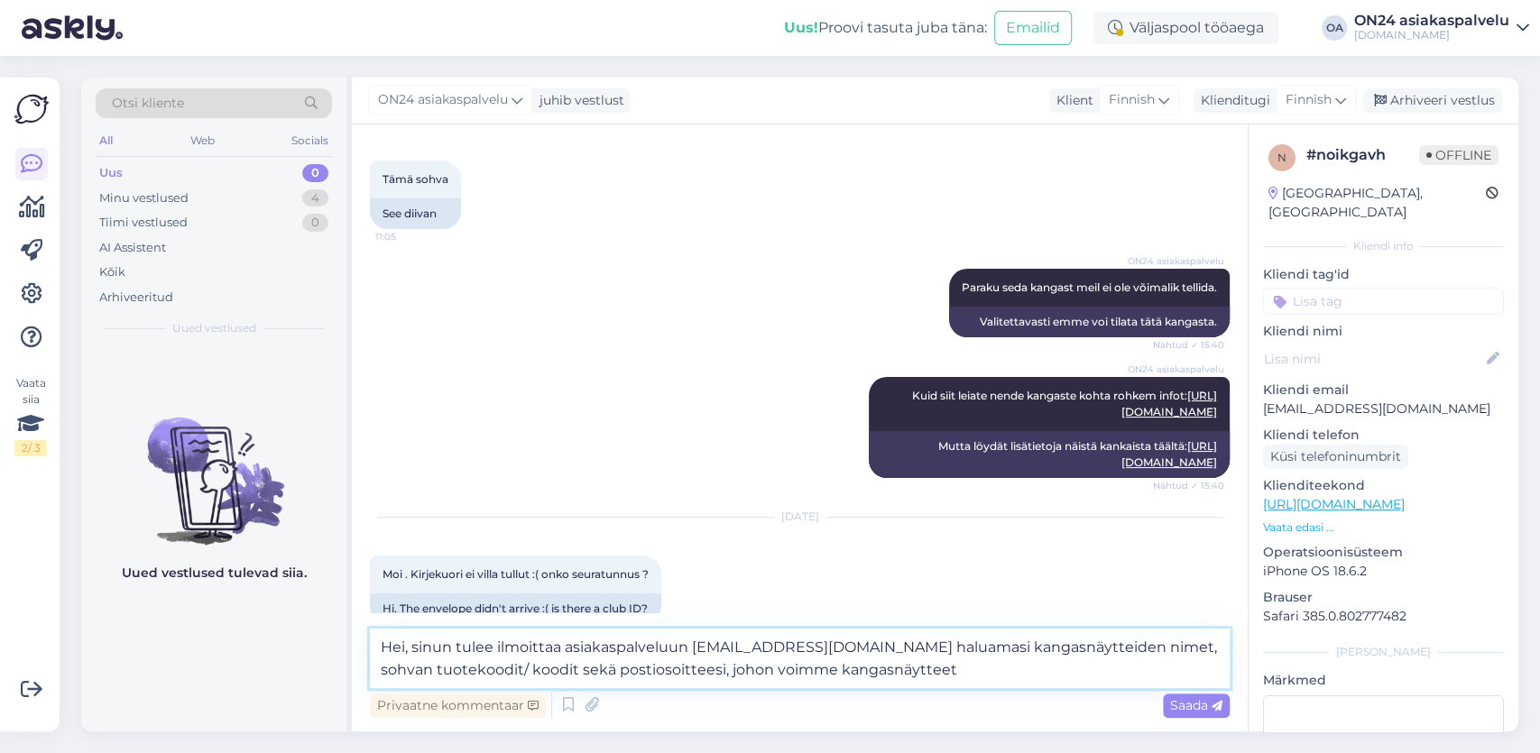
click at [819, 674] on textarea "Hei, sinun tulee ilmoittaa asiakaspalveluun info@on24.fi haluamasi kangasnäytte…" at bounding box center [800, 659] width 860 height 60
click at [935, 676] on textarea "Hei, sinun tulee ilmoittaa asiakaspalveluun info@on24.fi haluamasi kangasnäytte…" at bounding box center [800, 659] width 860 height 60
drag, startPoint x: 872, startPoint y: 669, endPoint x: 921, endPoint y: 661, distance: 49.4
click at [921, 661] on textarea "Hei, sinun tulee ilmoittaa asiakaspalveluun info@on24.fi haluamasi kangasnäytte…" at bounding box center [800, 659] width 860 height 60
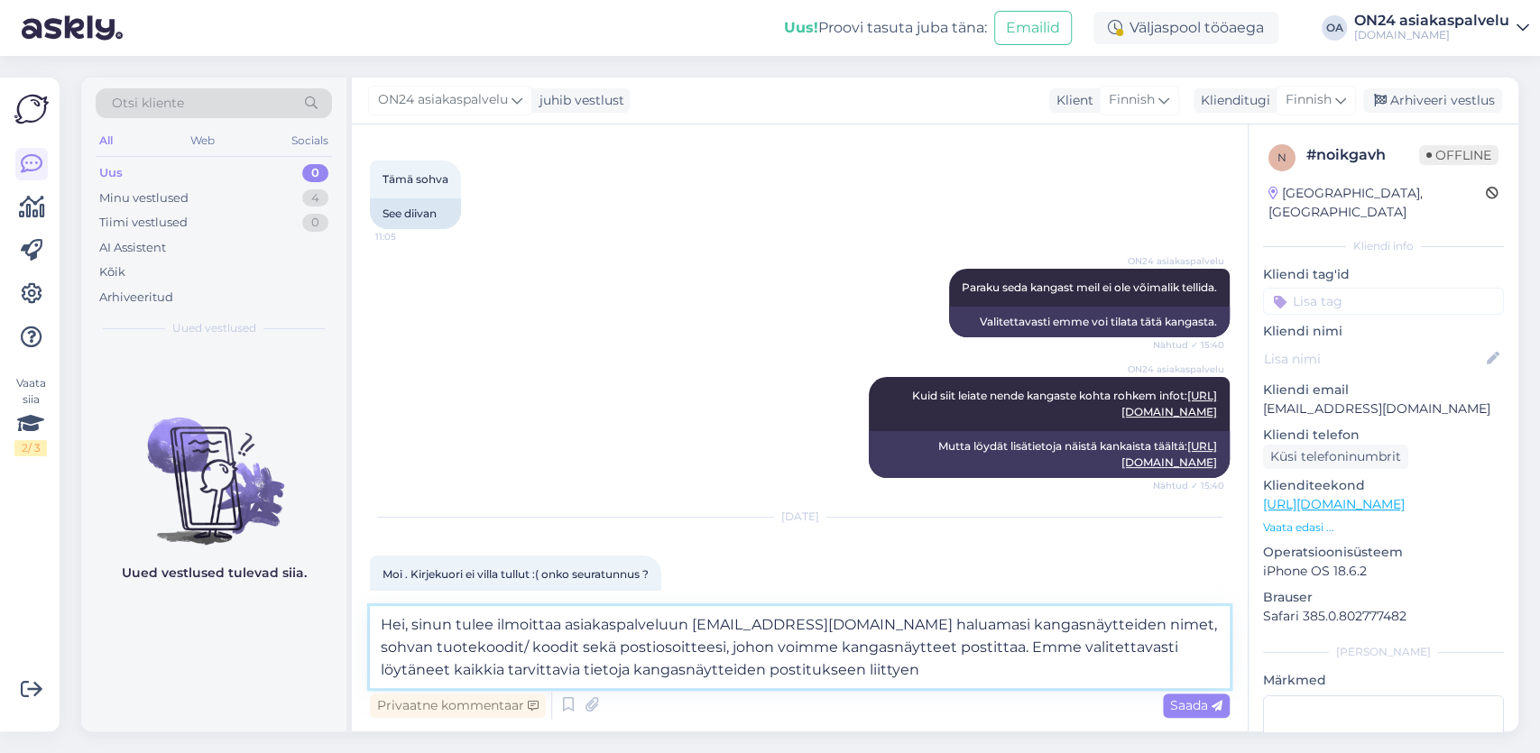
type textarea "Hei, sinun tulee ilmoittaa asiakaspalveluun info@on24.fi haluamasi kangasnäytte…"
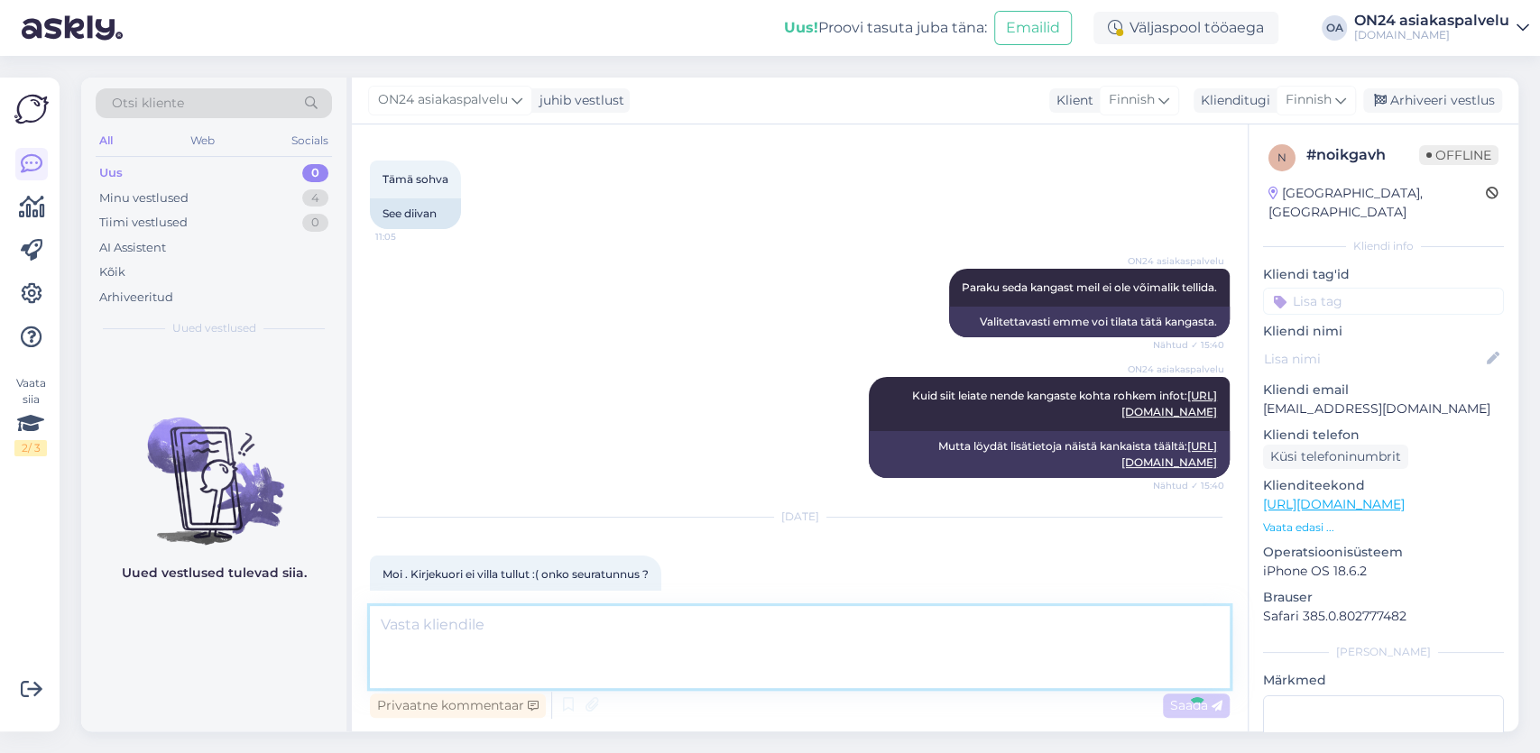
scroll to position [5705, 0]
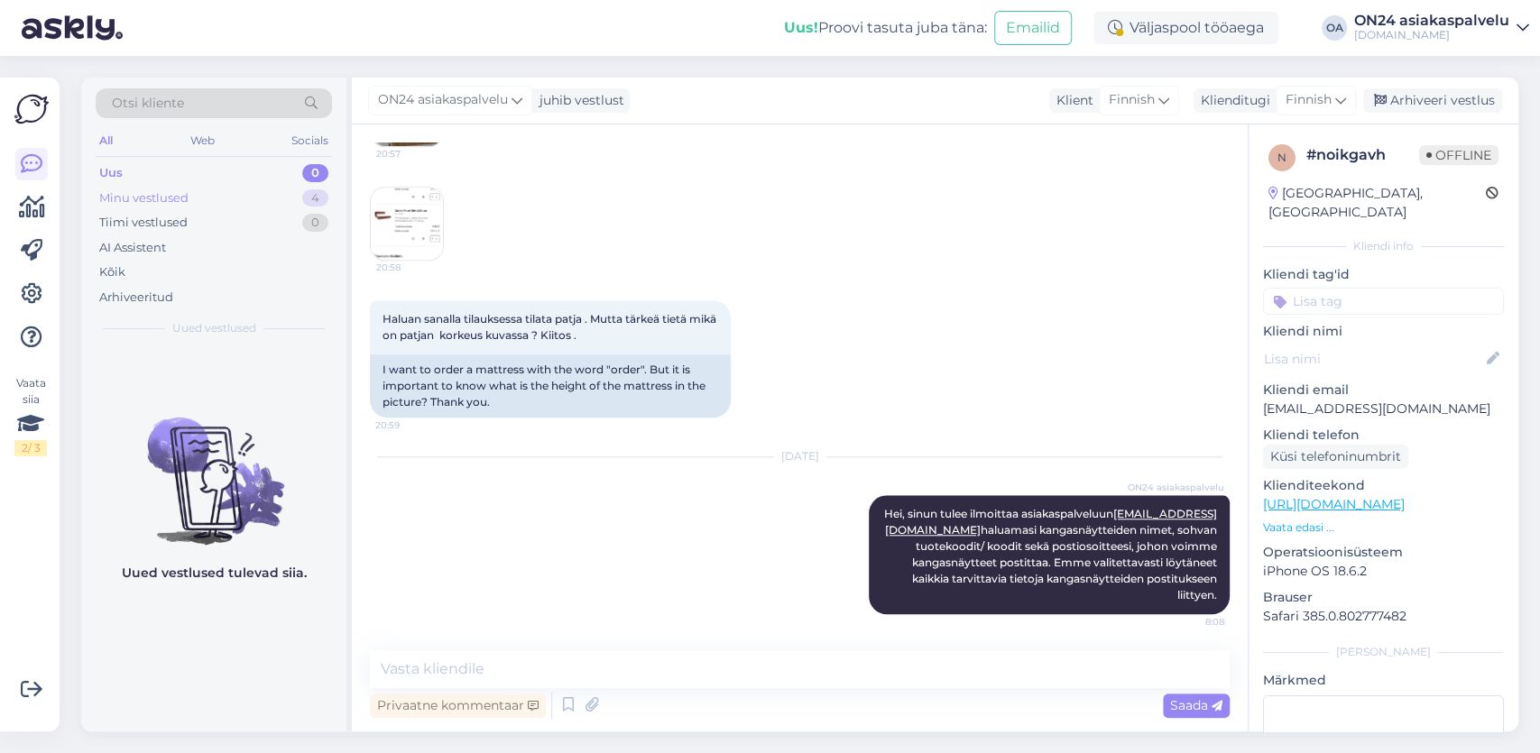
click at [158, 190] on div "Minu vestlused" at bounding box center [143, 198] width 89 height 18
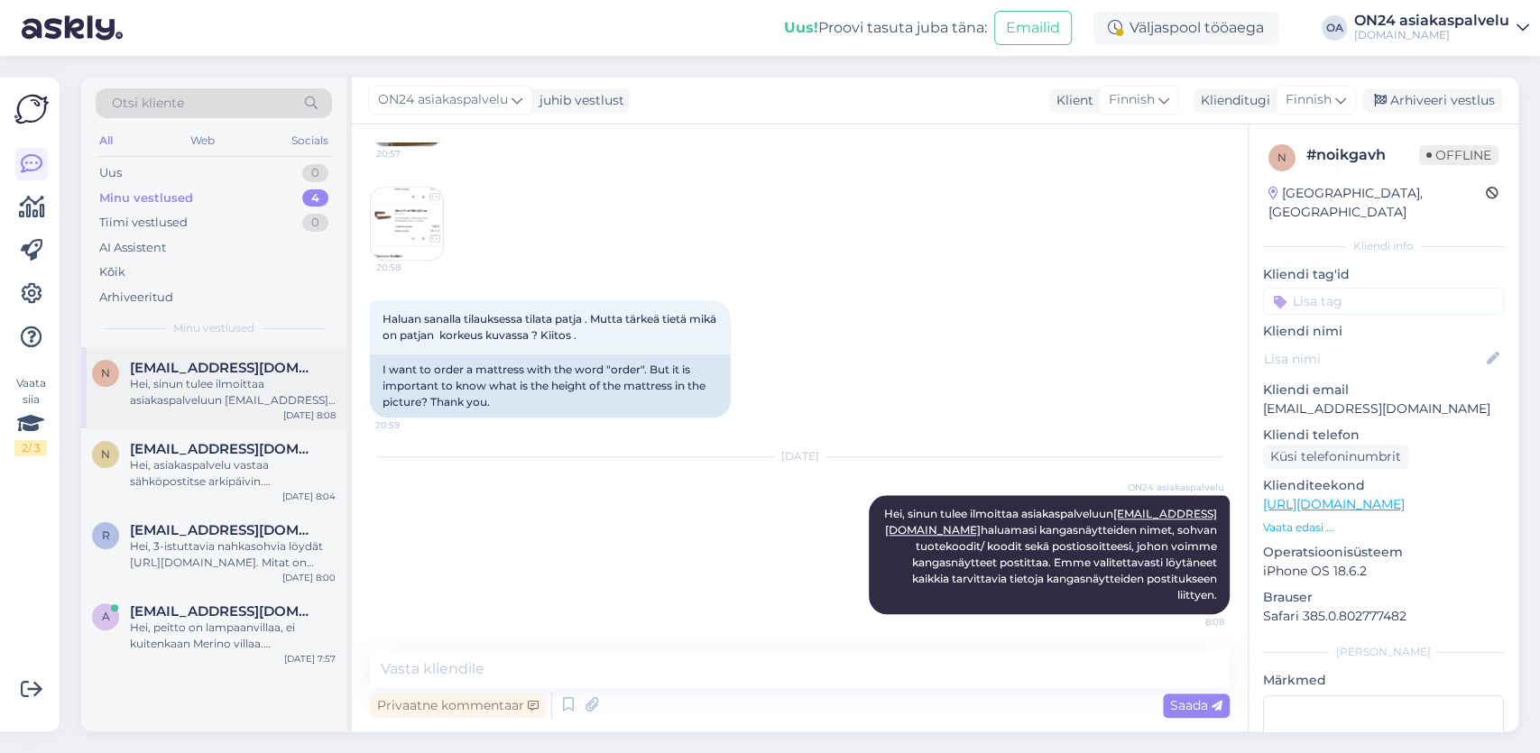
click at [246, 360] on span "Natalie.pinhasov81@gmail.com" at bounding box center [224, 368] width 188 height 16
drag, startPoint x: 1431, startPoint y: 92, endPoint x: 1080, endPoint y: 125, distance: 352.5
click at [1430, 92] on div "Arhiveeri vestlus" at bounding box center [1432, 100] width 139 height 24
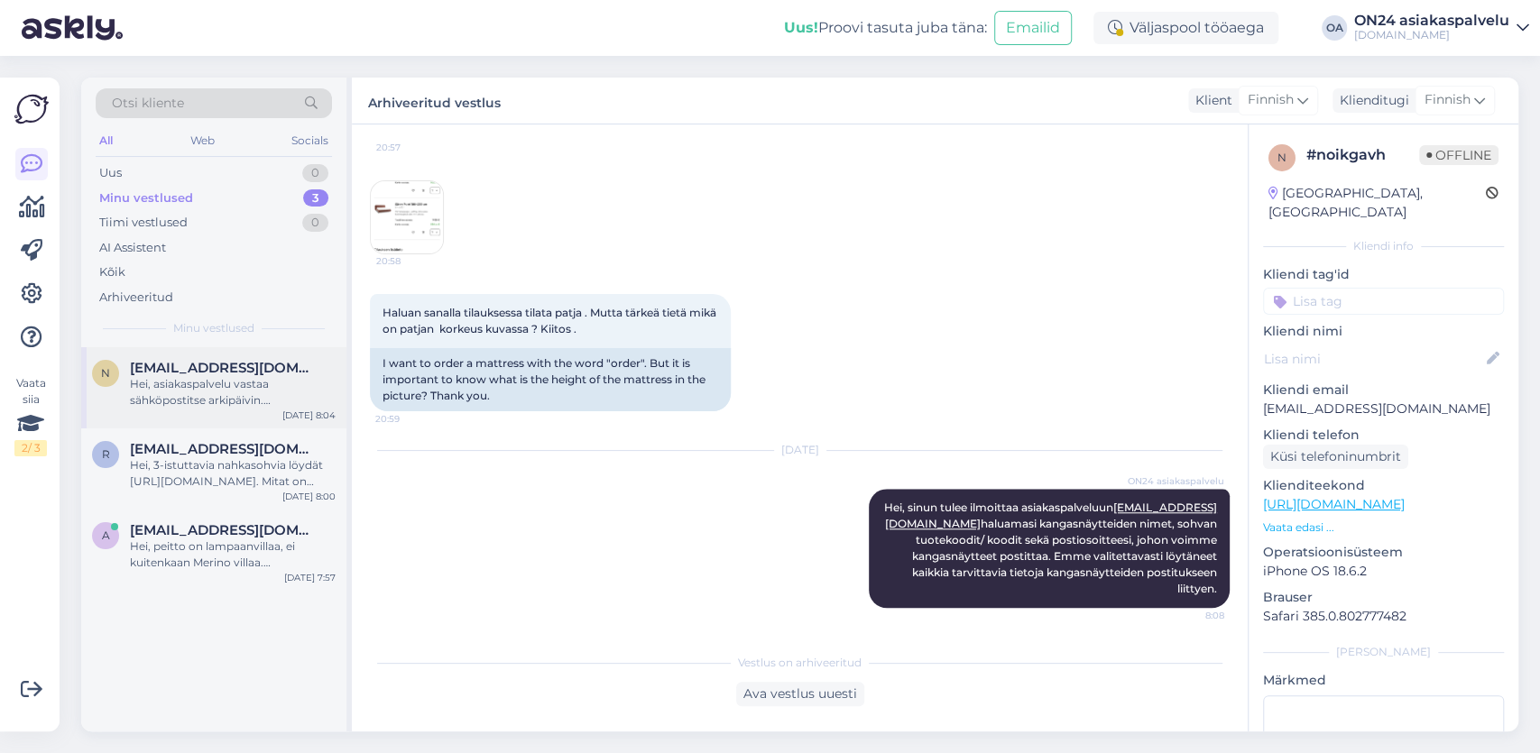
click at [213, 387] on div "Hei, asiakaspalvelu vastaa sähköpostitse arkipäivin. Puhelinpalvelua ei ole. Lä…" at bounding box center [233, 392] width 206 height 32
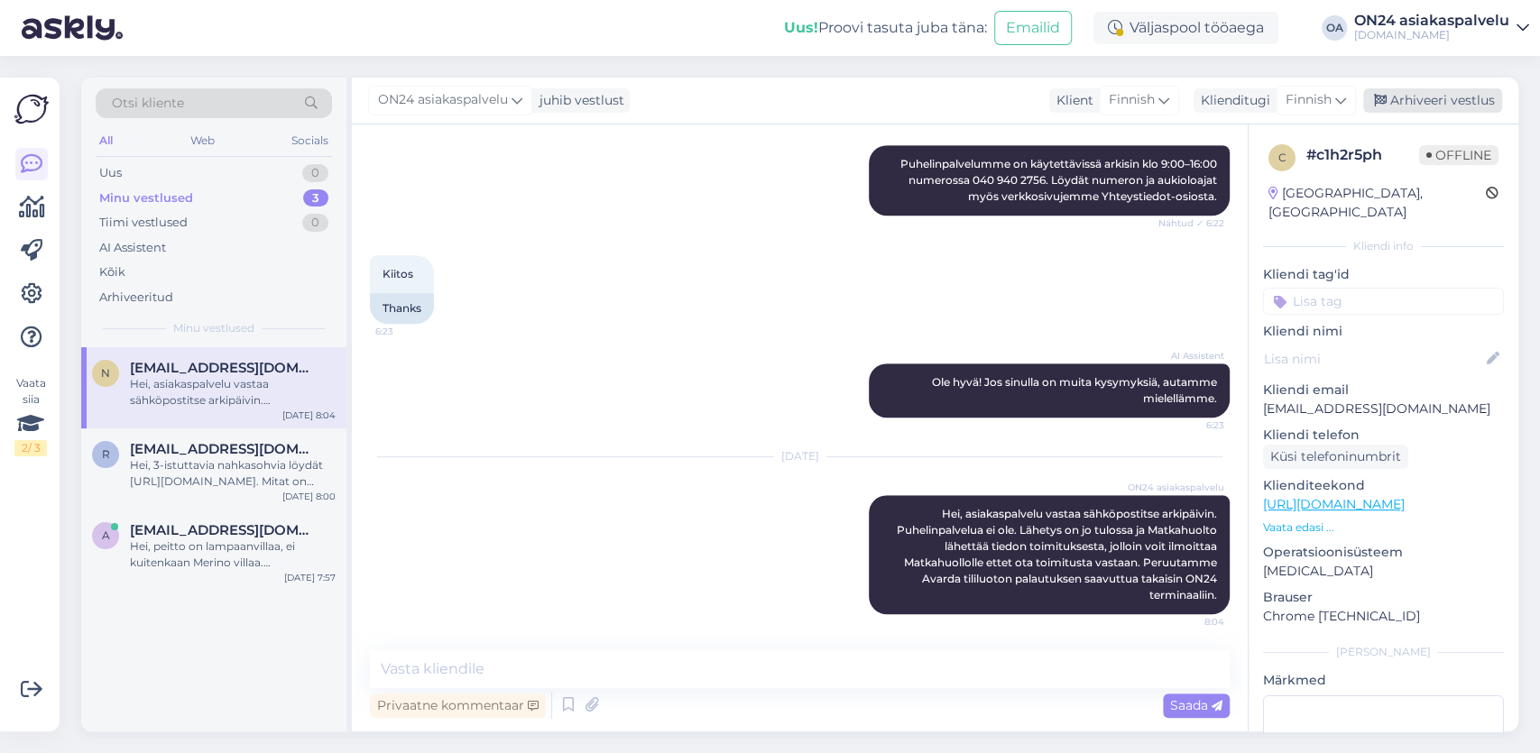
click at [1441, 95] on div "Arhiveeri vestlus" at bounding box center [1432, 100] width 139 height 24
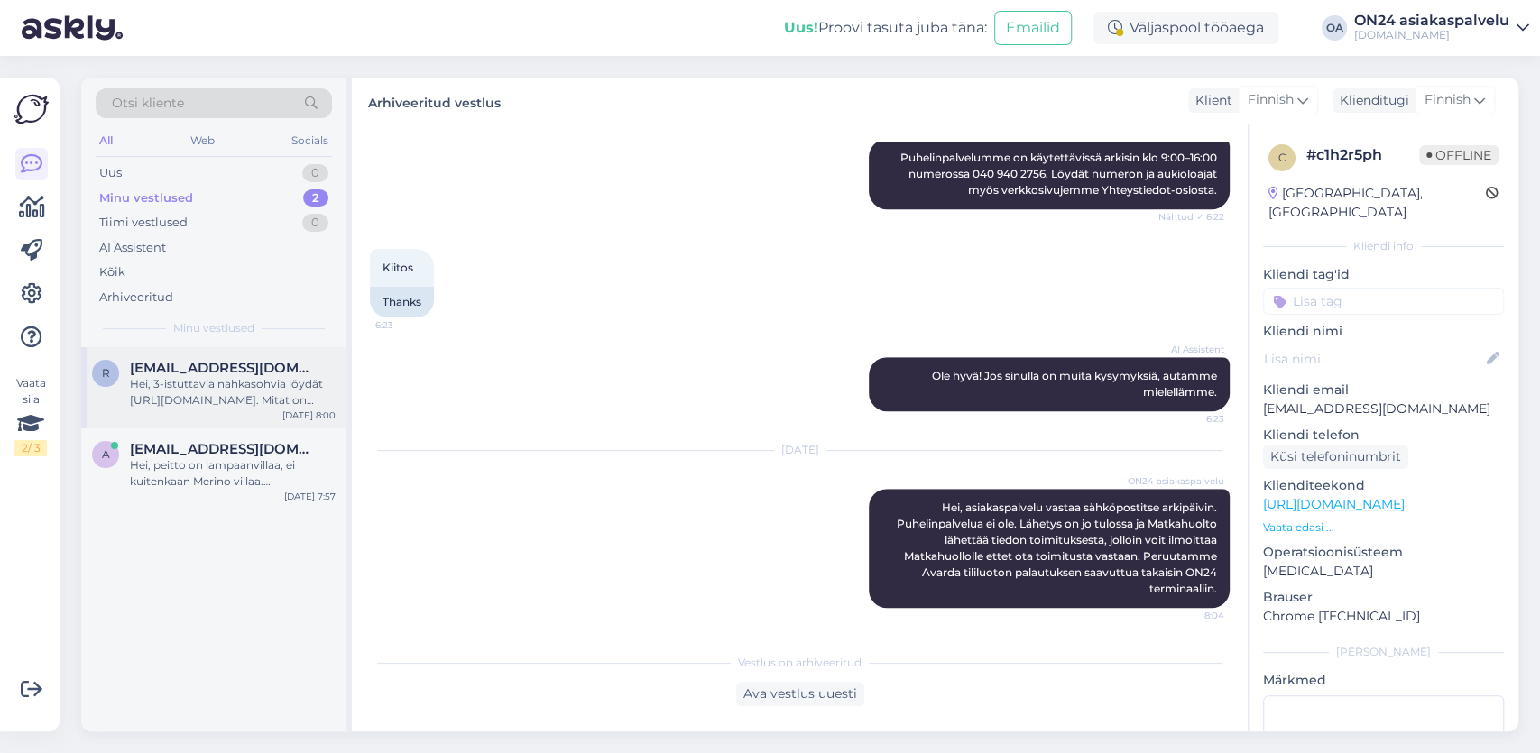
click at [184, 396] on div "Hei, 3-istuttavia nahkasohvia löydät https://www.on24.fi/search?q=sohva&f7=312&…" at bounding box center [233, 392] width 206 height 32
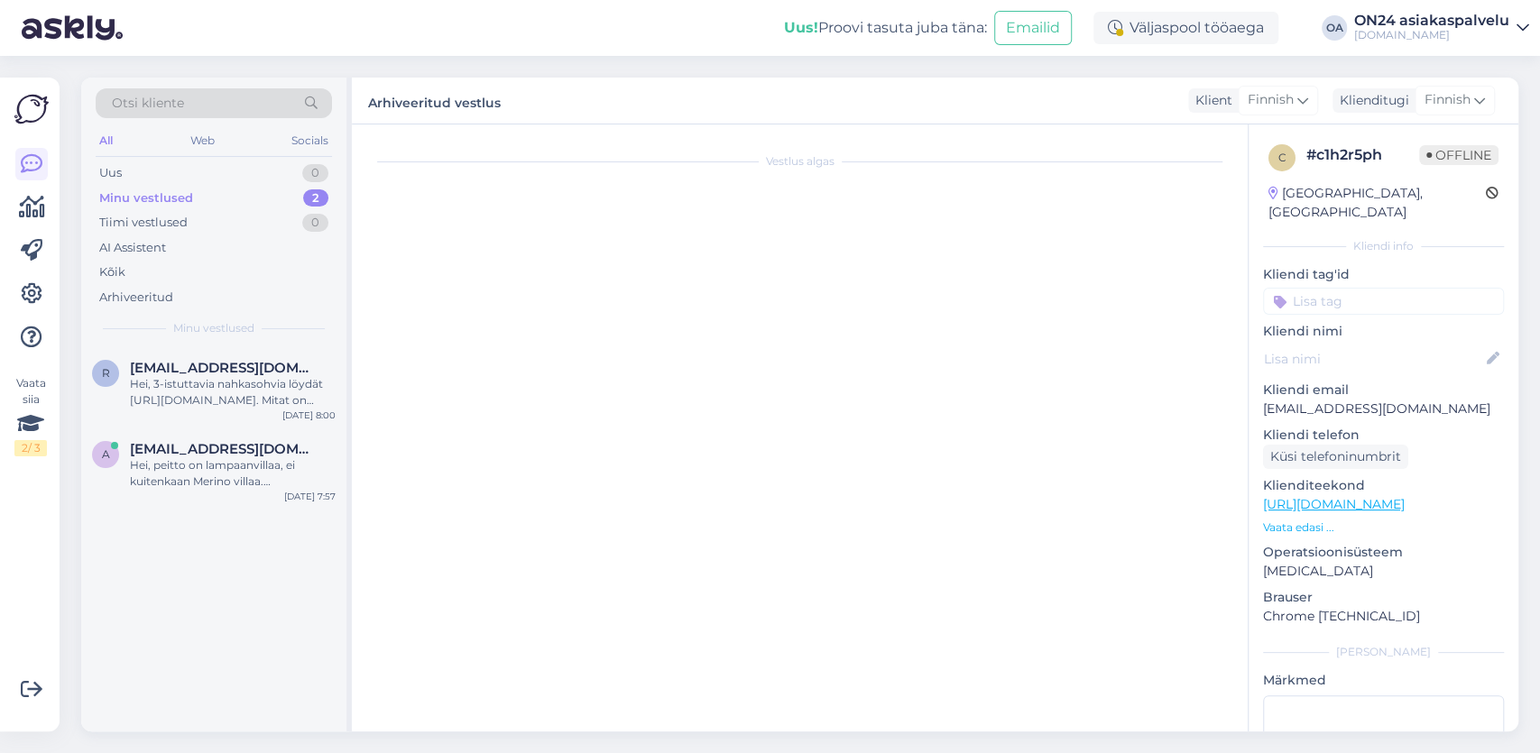
scroll to position [298, 0]
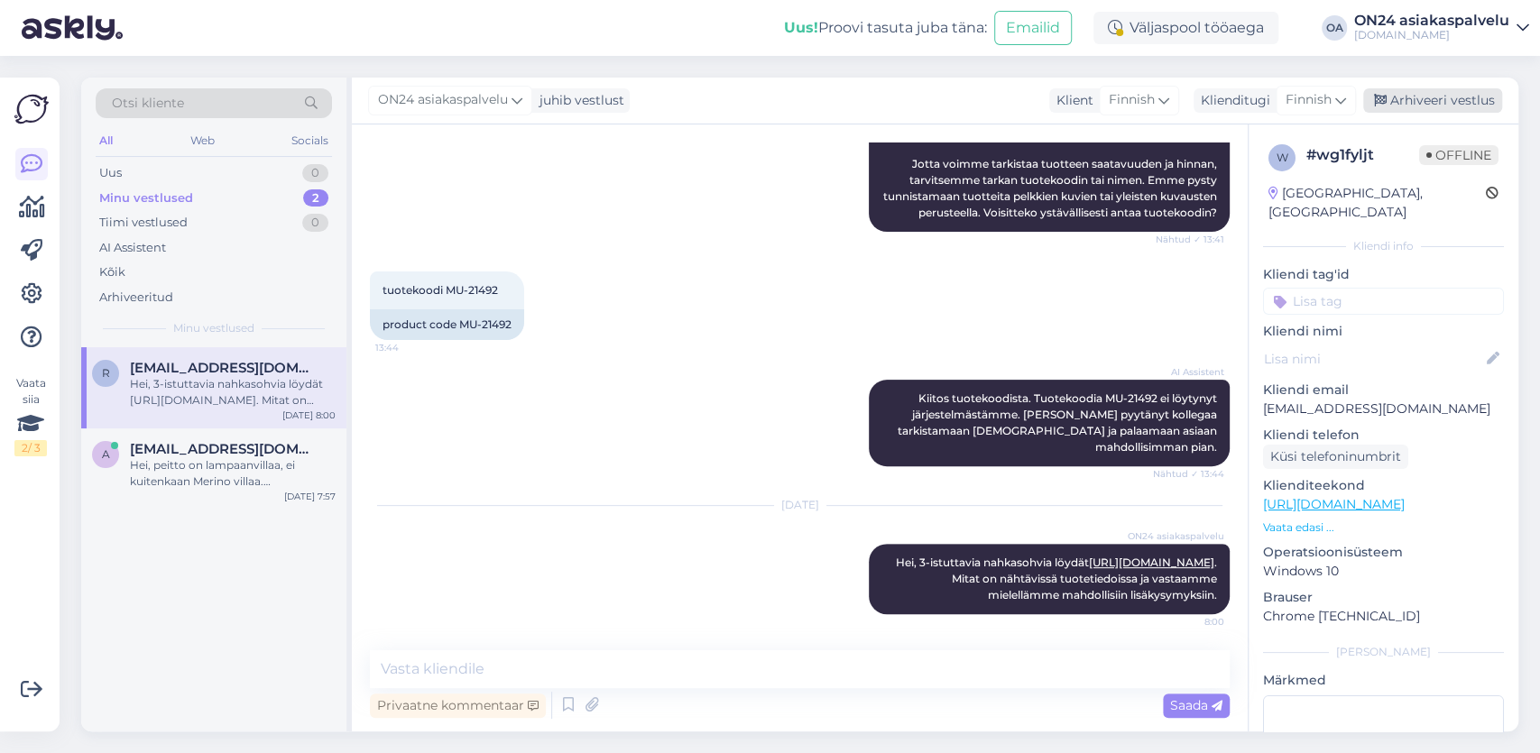
click at [1448, 96] on div "Arhiveeri vestlus" at bounding box center [1432, 100] width 139 height 24
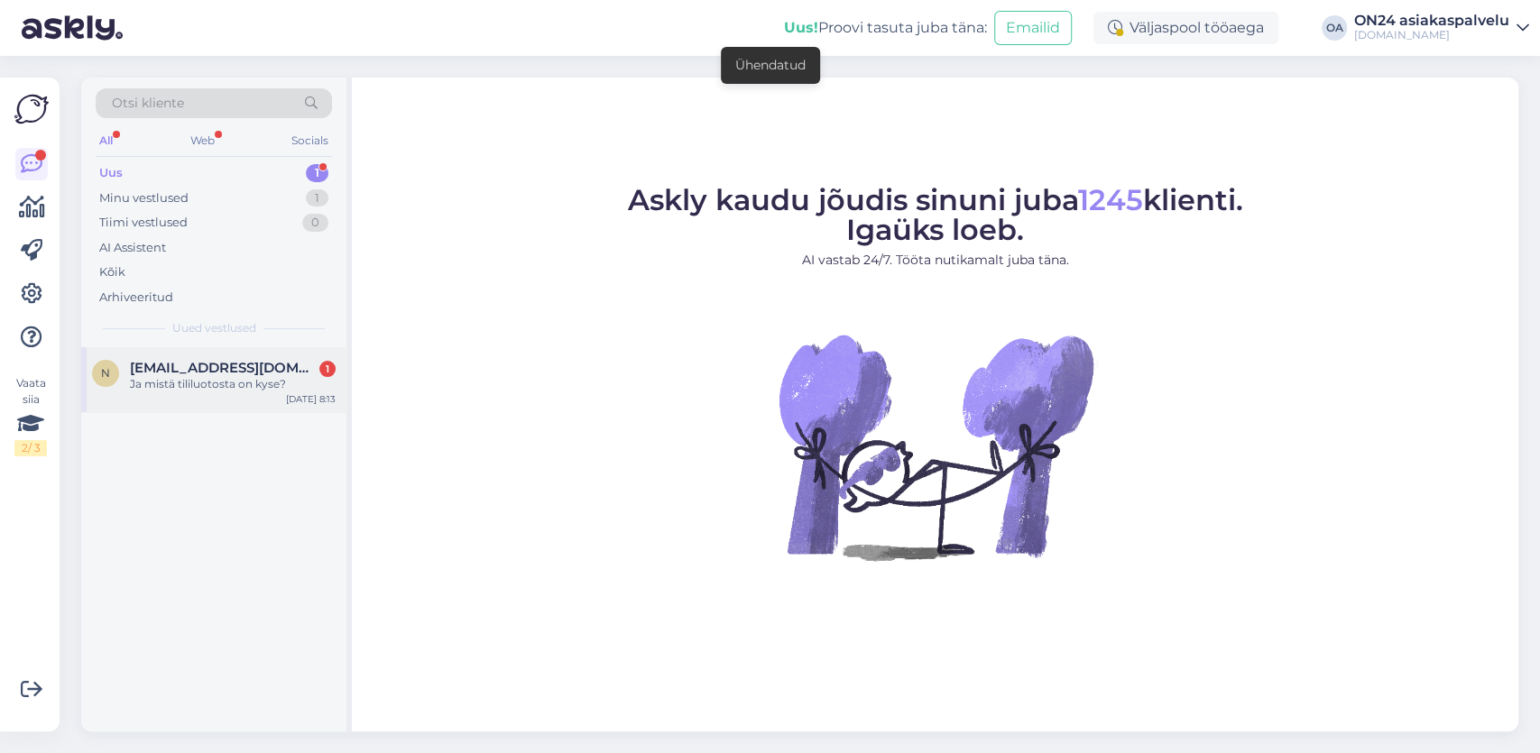
click at [206, 368] on span "[EMAIL_ADDRESS][DOMAIN_NAME]" at bounding box center [224, 368] width 188 height 16
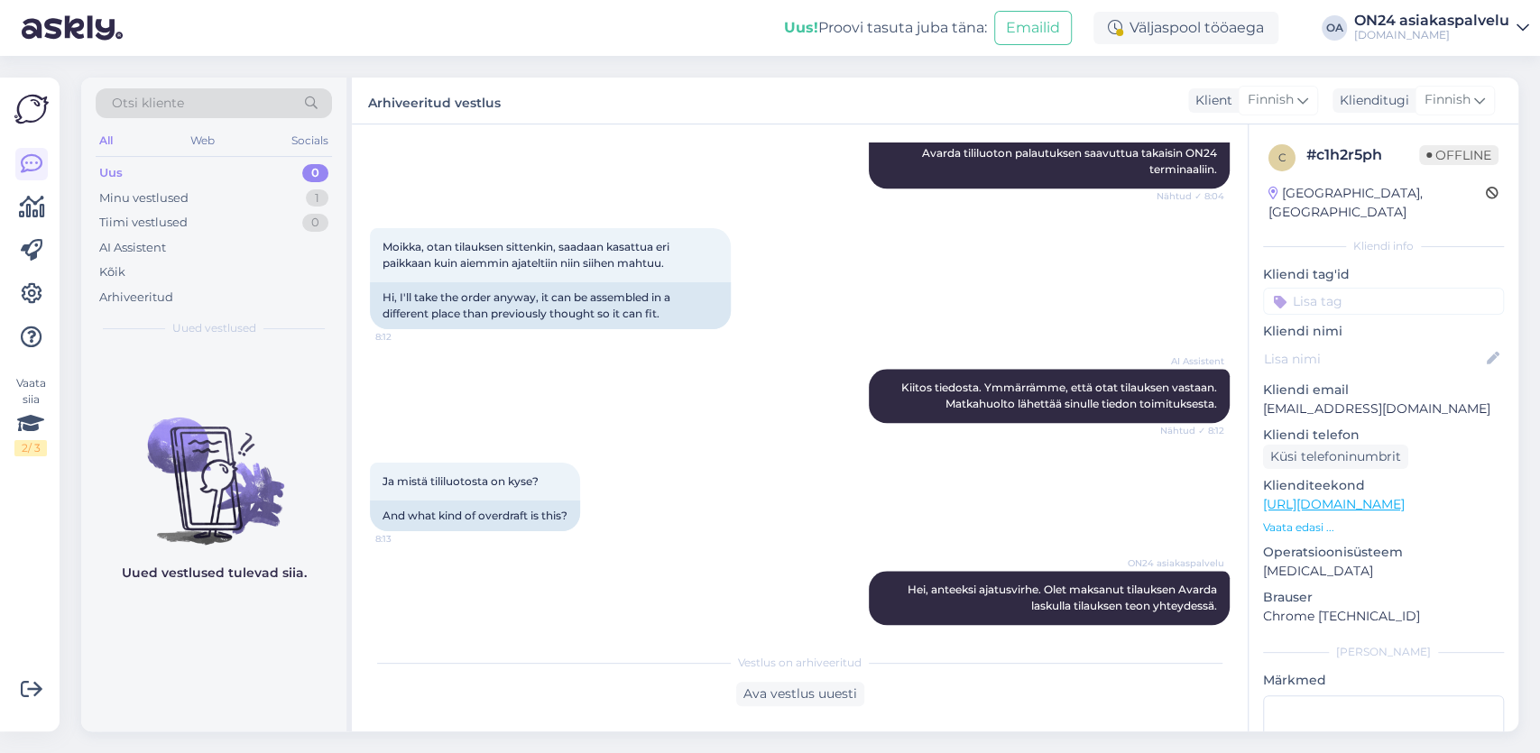
scroll to position [1187, 0]
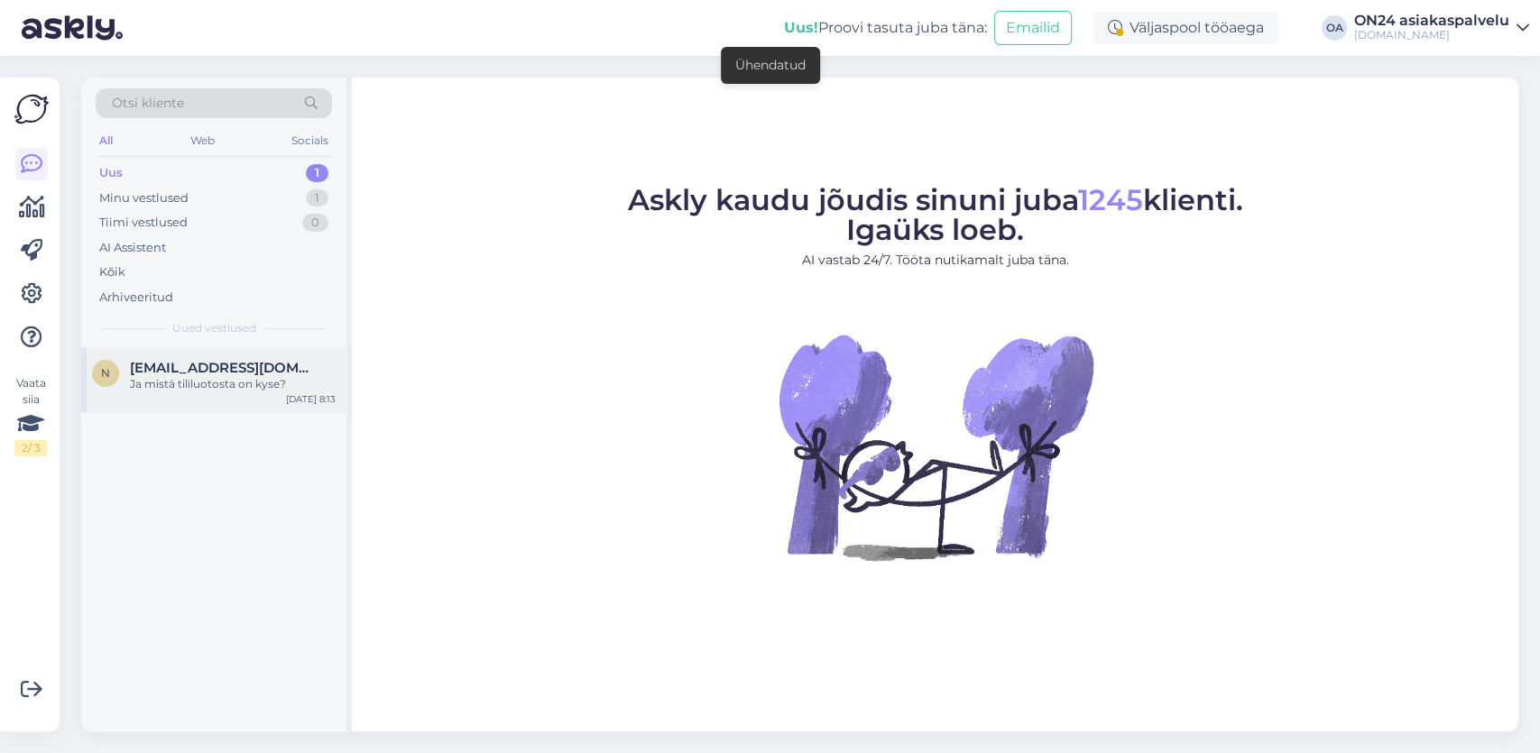
click at [167, 371] on span "[EMAIL_ADDRESS][DOMAIN_NAME]" at bounding box center [224, 368] width 188 height 16
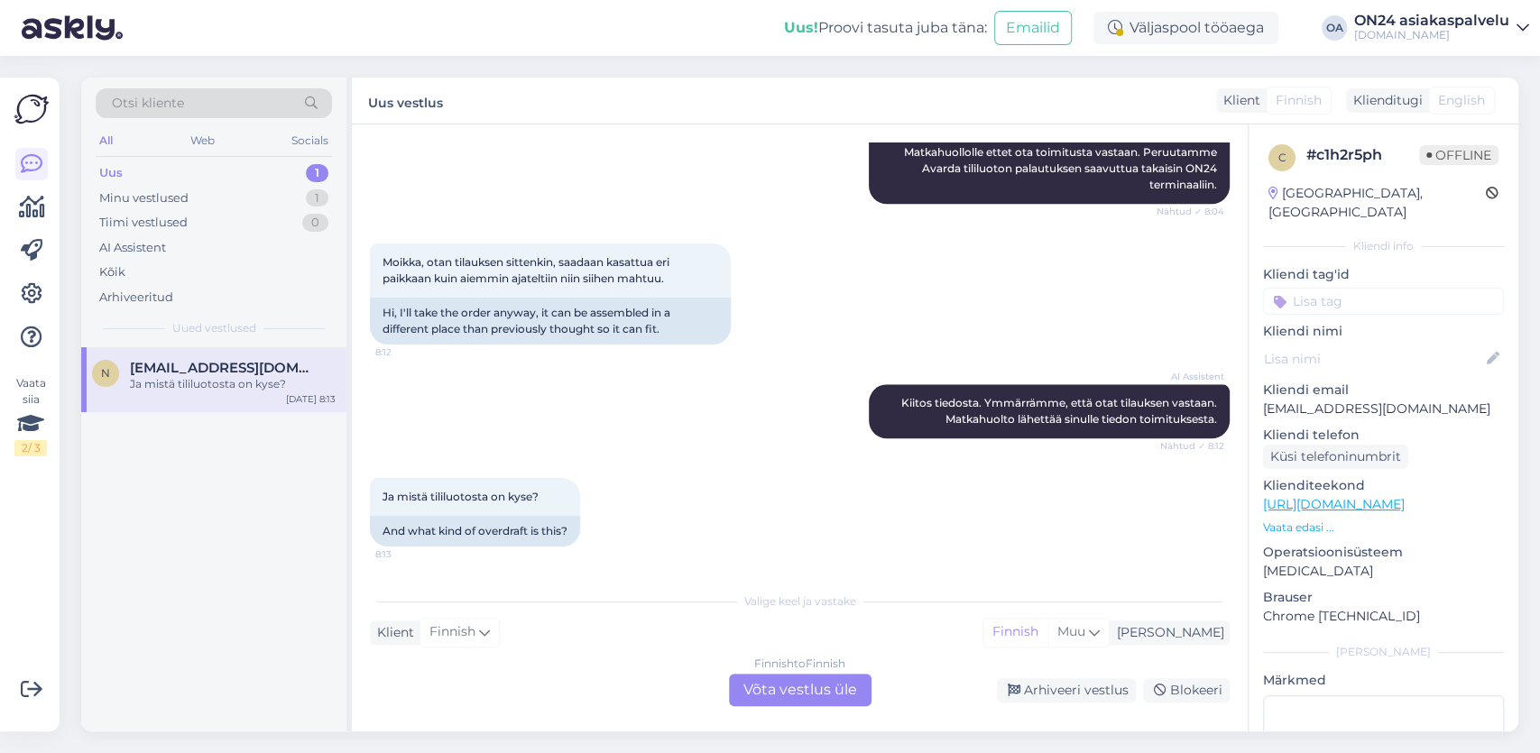
scroll to position [1056, 0]
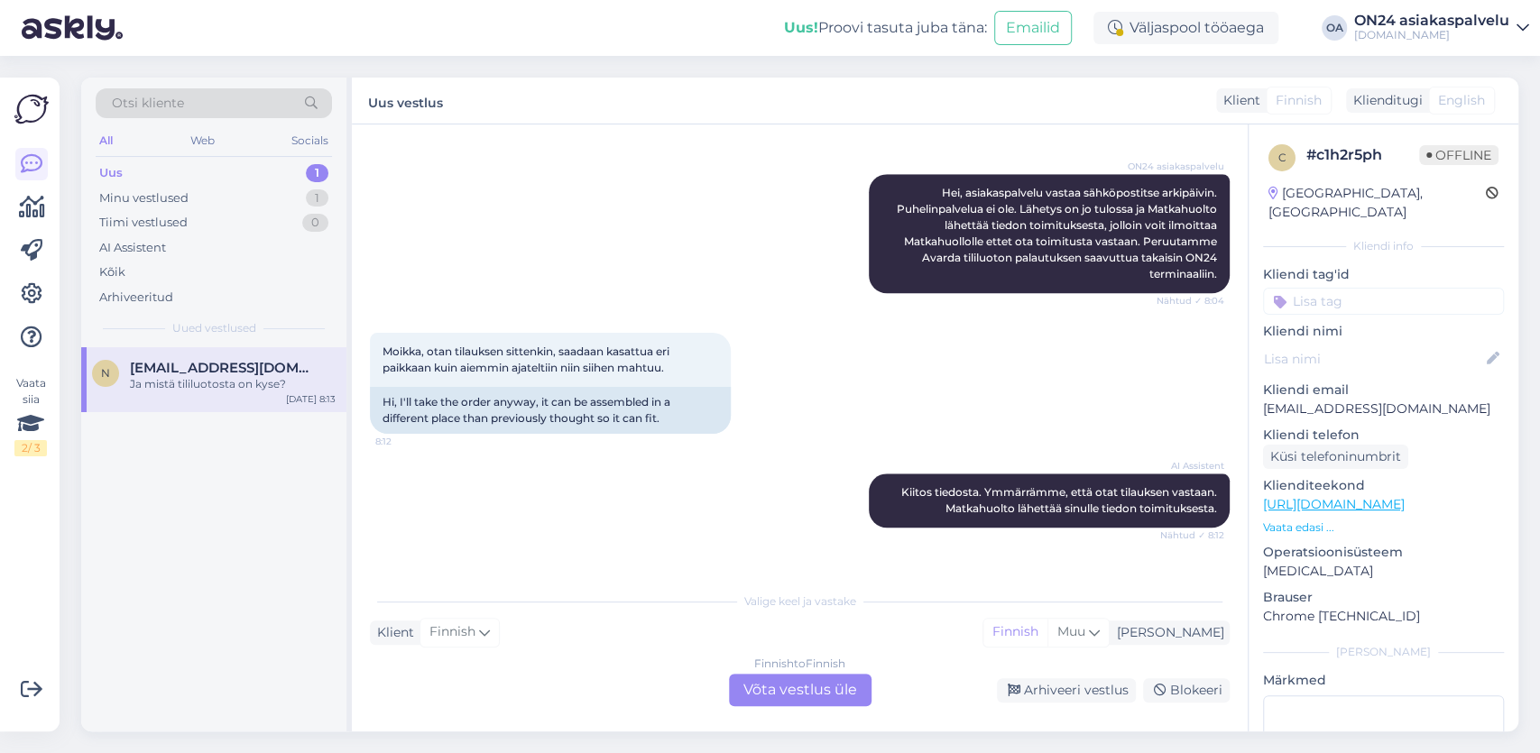
click at [820, 682] on div "Finnish to Finnish Võta vestlus üle" at bounding box center [800, 690] width 143 height 32
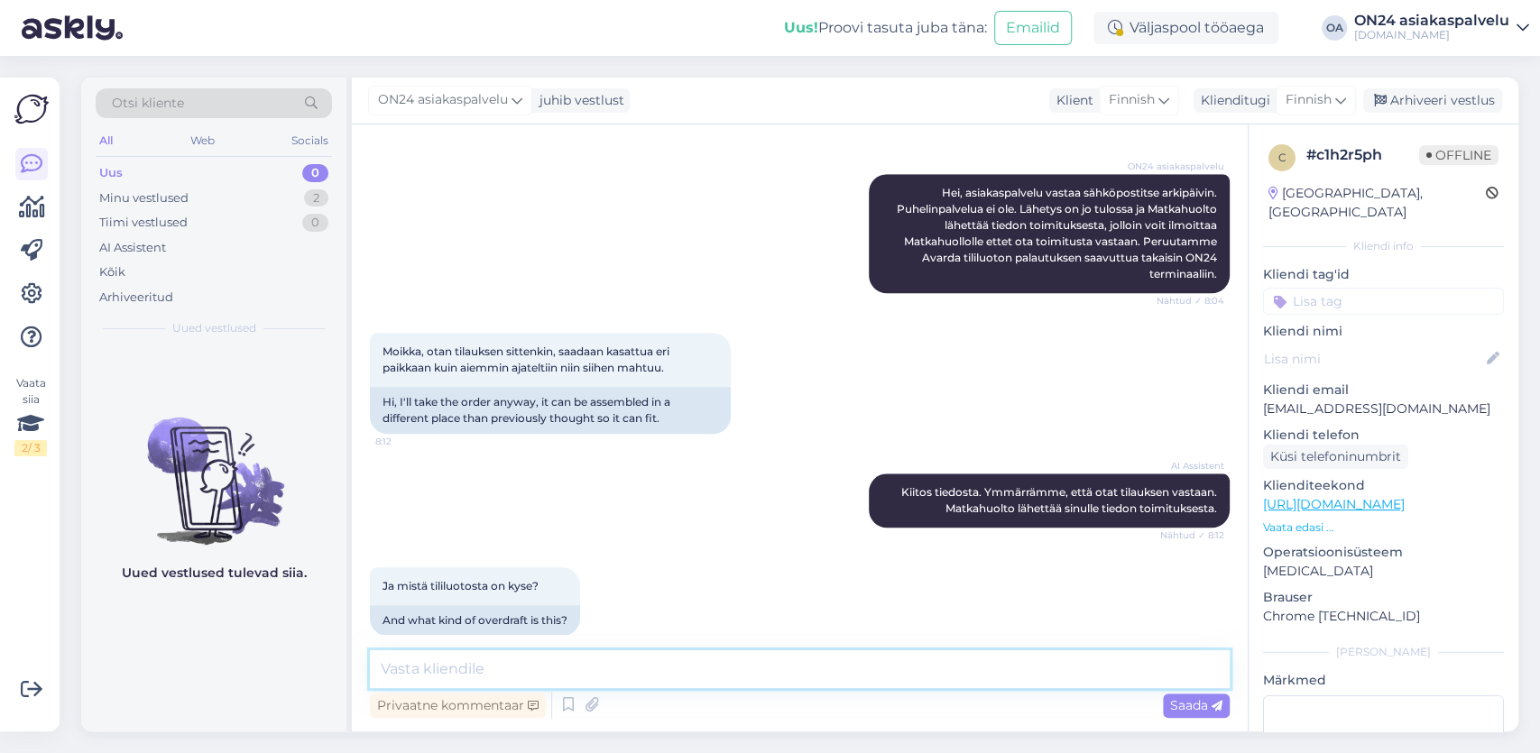
click at [432, 651] on textarea at bounding box center [800, 669] width 860 height 38
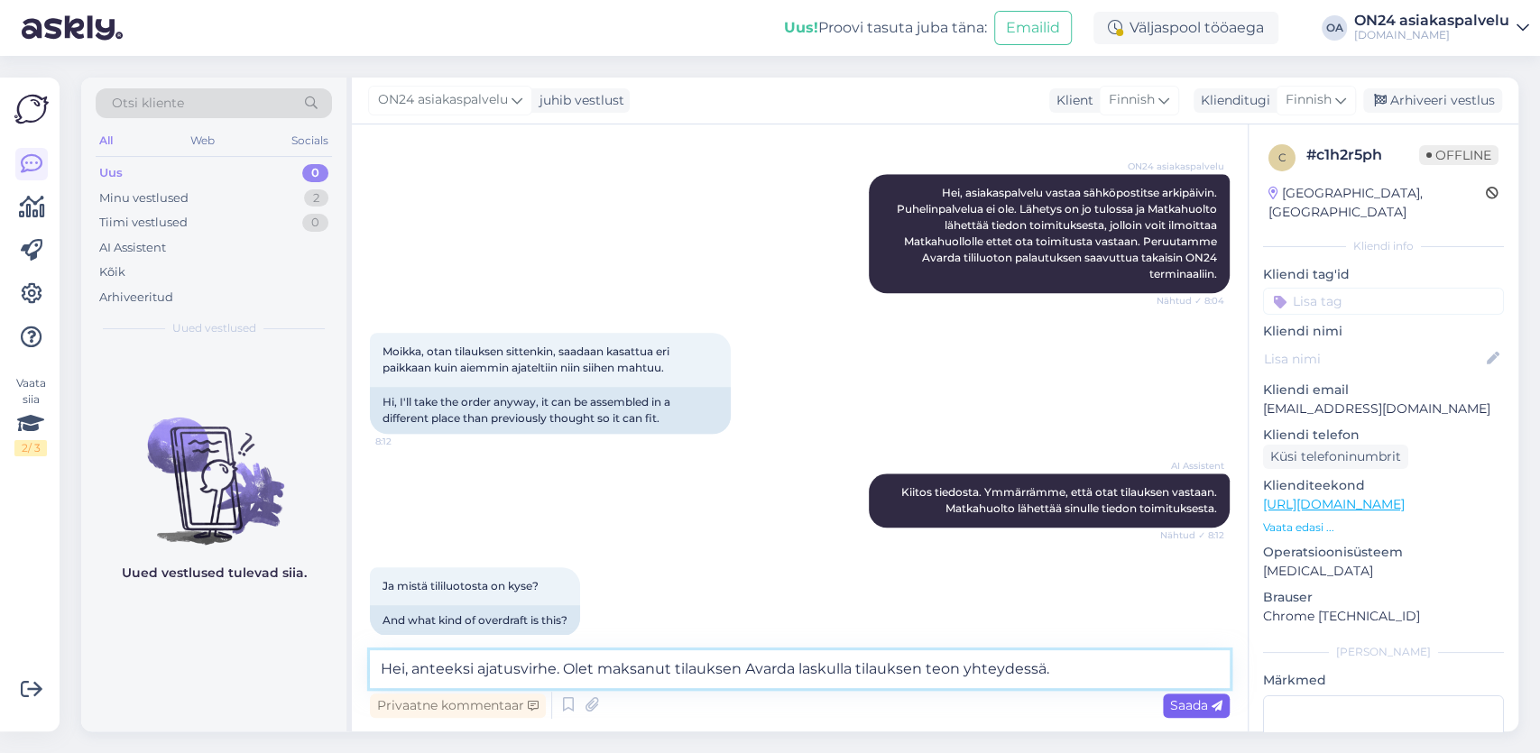
type textarea "Hei, anteeksi ajatusvirhe. Olet maksanut tilauksen Avarda laskulla tilauksen te…"
drag, startPoint x: 1206, startPoint y: 713, endPoint x: 1191, endPoint y: 702, distance: 18.8
click at [1193, 704] on span "Saada" at bounding box center [1196, 705] width 52 height 16
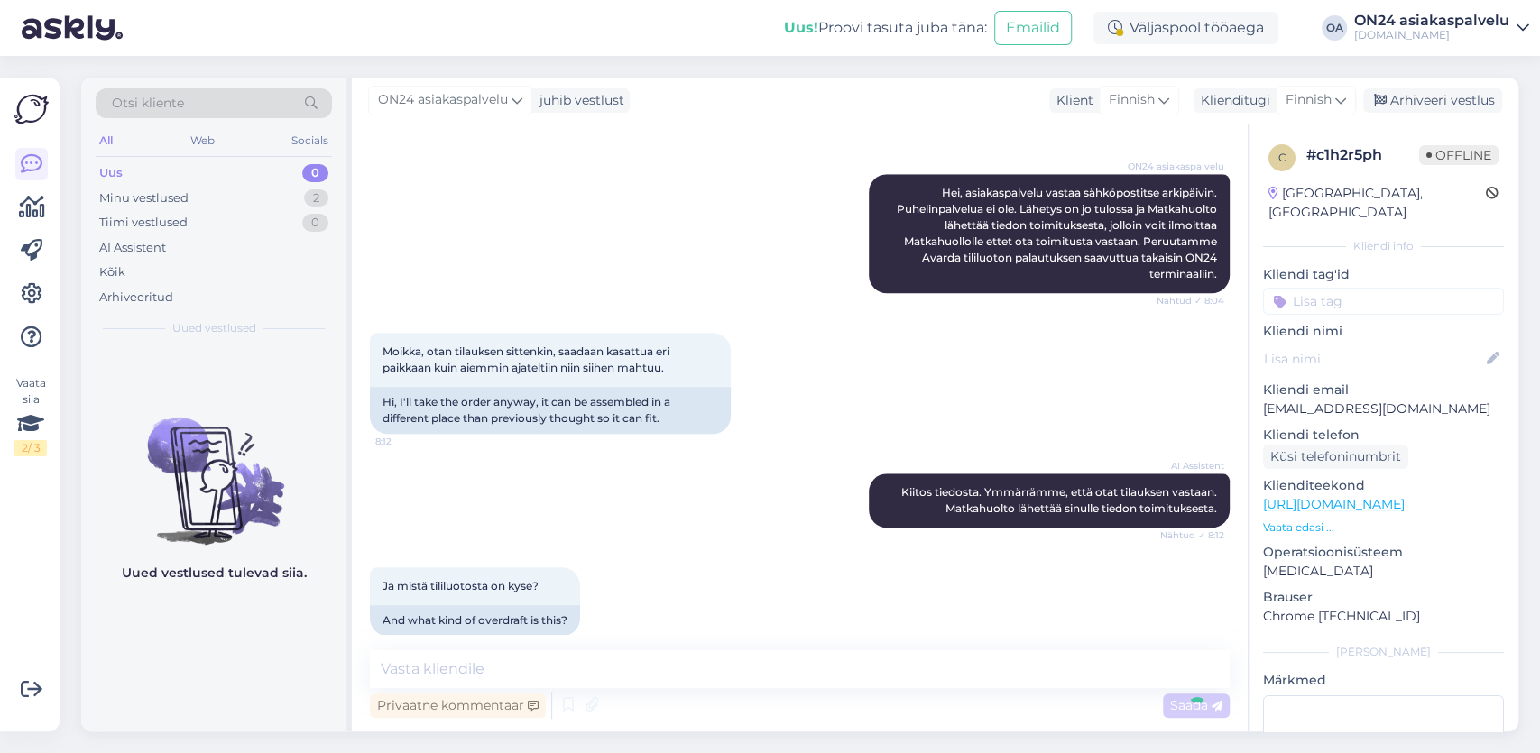
scroll to position [1187, 0]
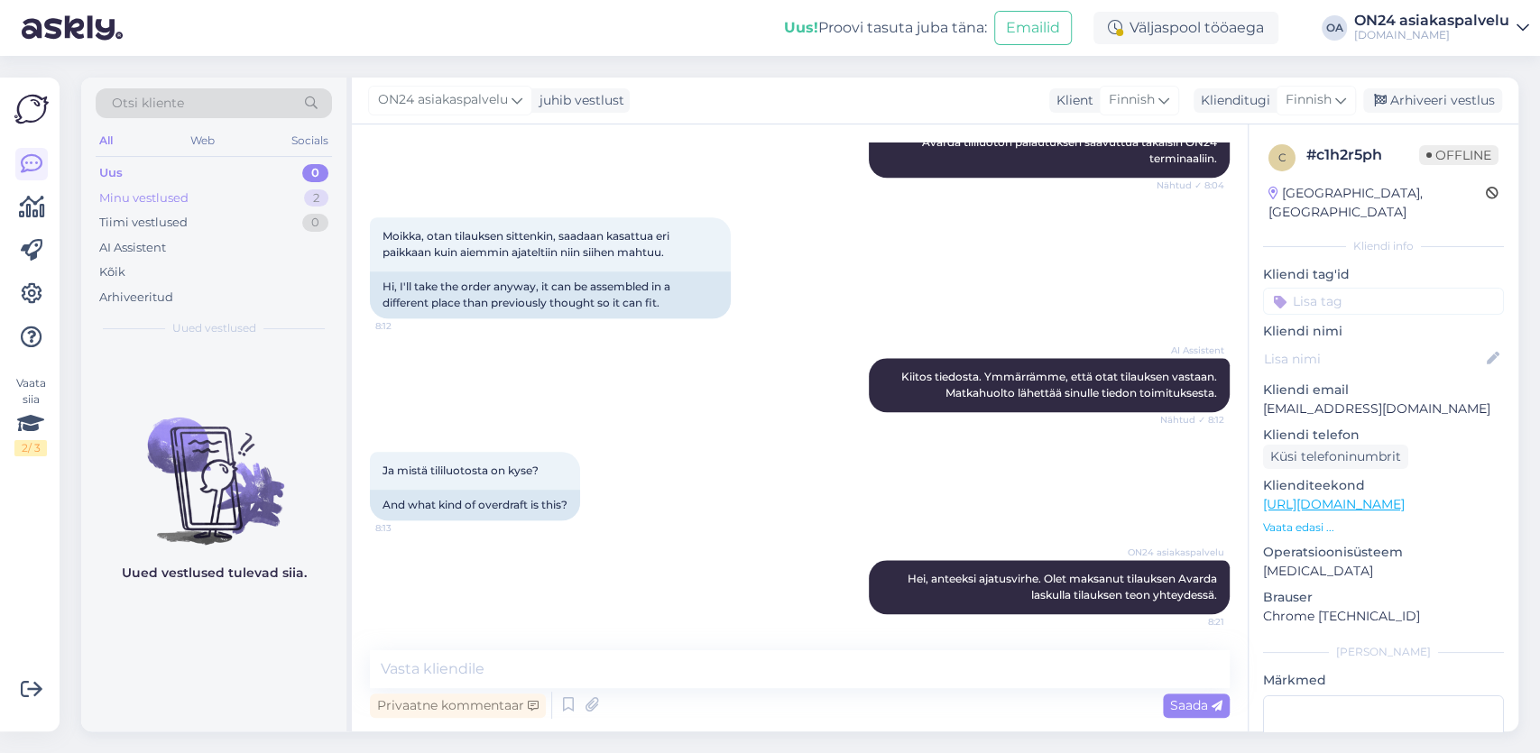
click at [146, 198] on div "Minu vestlused" at bounding box center [143, 198] width 89 height 18
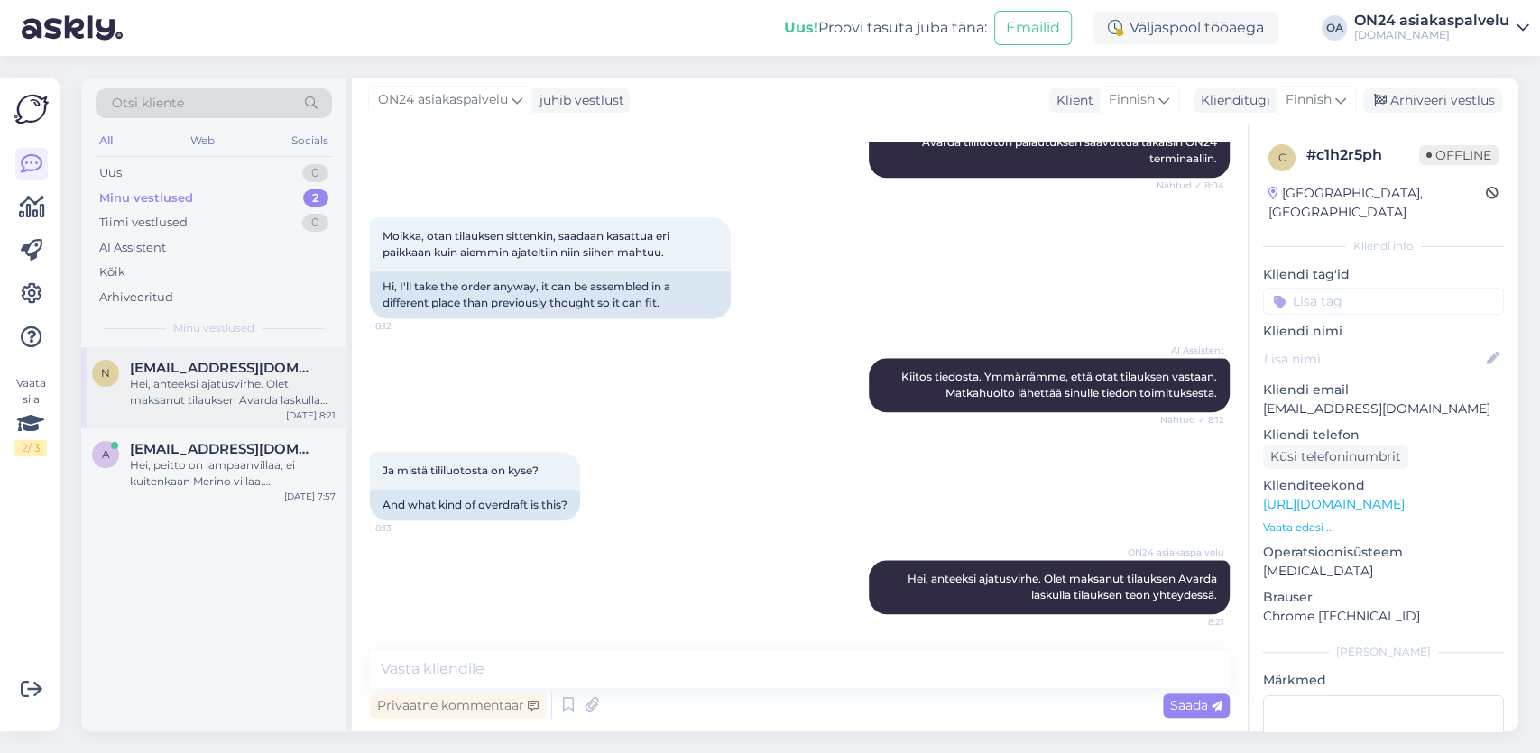
click at [203, 384] on div "Hei, anteeksi ajatusvirhe. Olet maksanut tilauksen Avarda laskulla tilauksen te…" at bounding box center [233, 392] width 206 height 32
click at [1475, 95] on div "Arhiveeri vestlus" at bounding box center [1432, 100] width 139 height 24
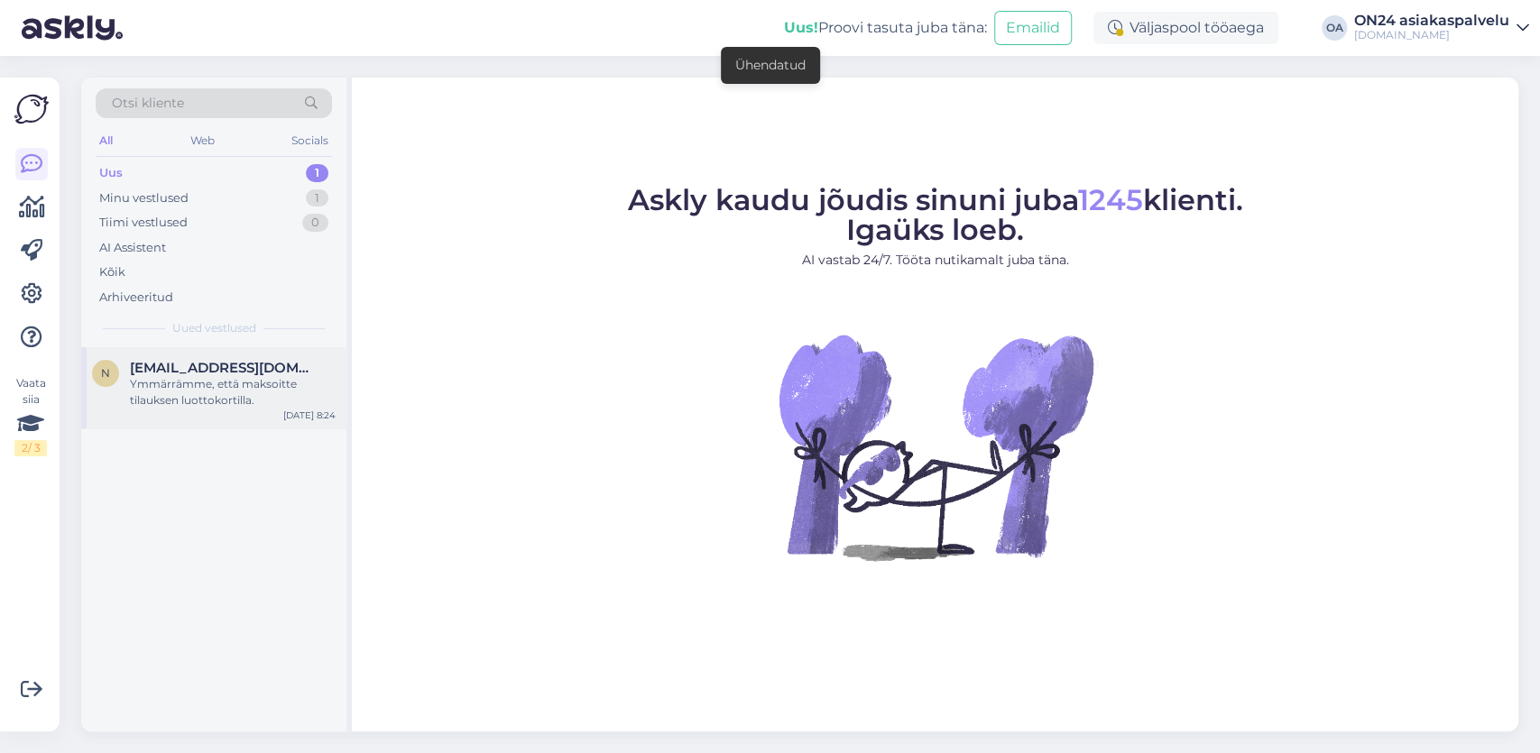
click at [192, 405] on div "Ymmärrämme, että maksoitte tilauksen luottokortilla." at bounding box center [233, 392] width 206 height 32
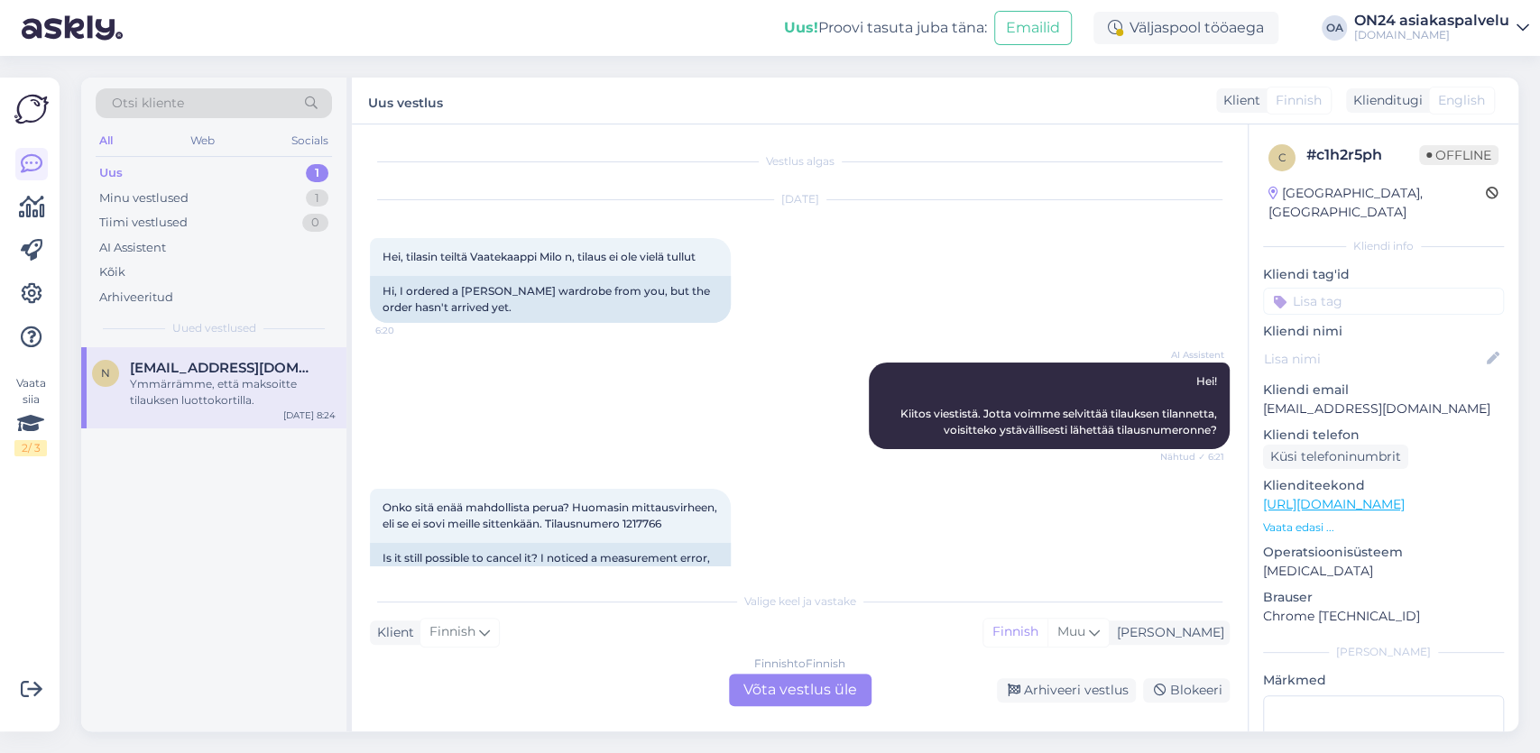
click at [205, 373] on span "[EMAIL_ADDRESS][DOMAIN_NAME]" at bounding box center [224, 368] width 188 height 16
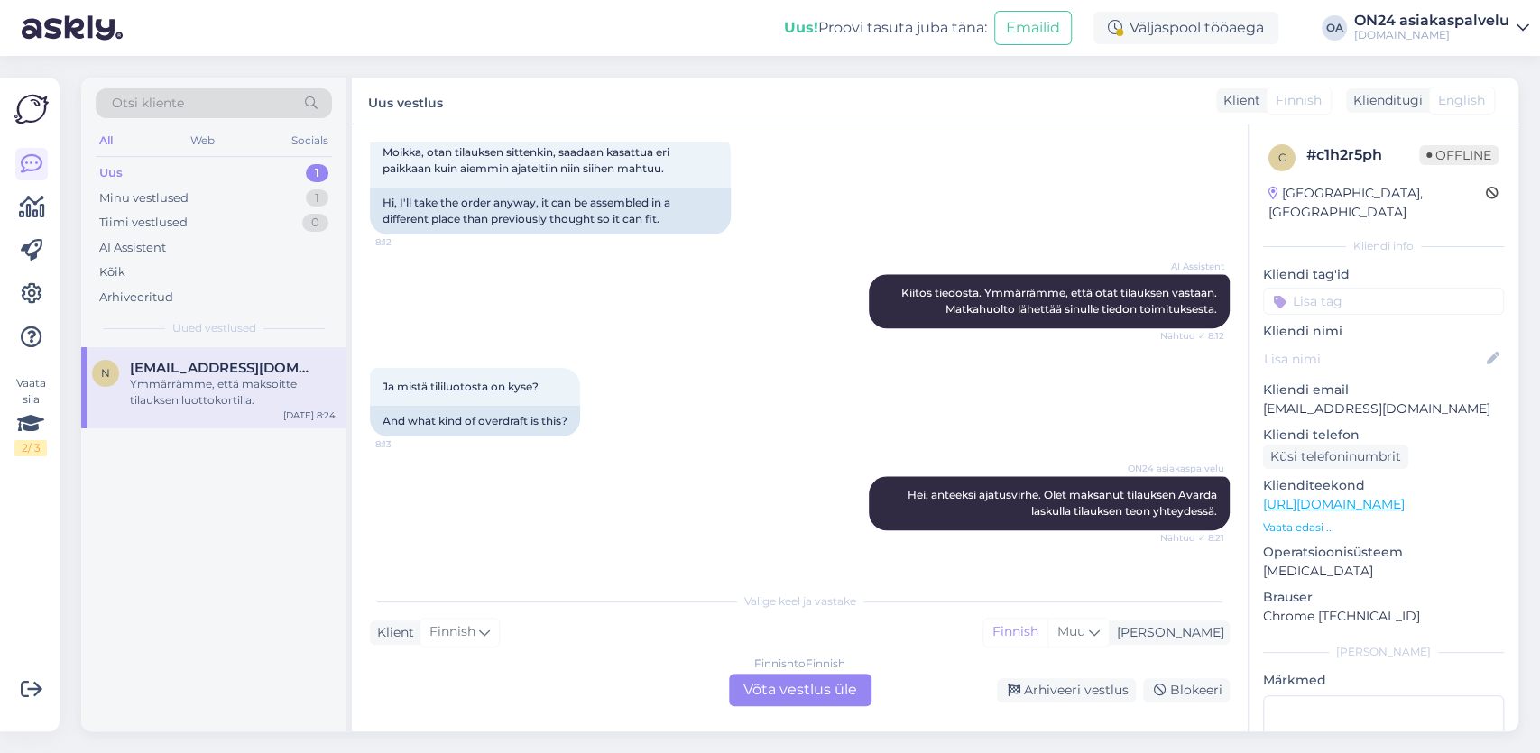
scroll to position [1441, 0]
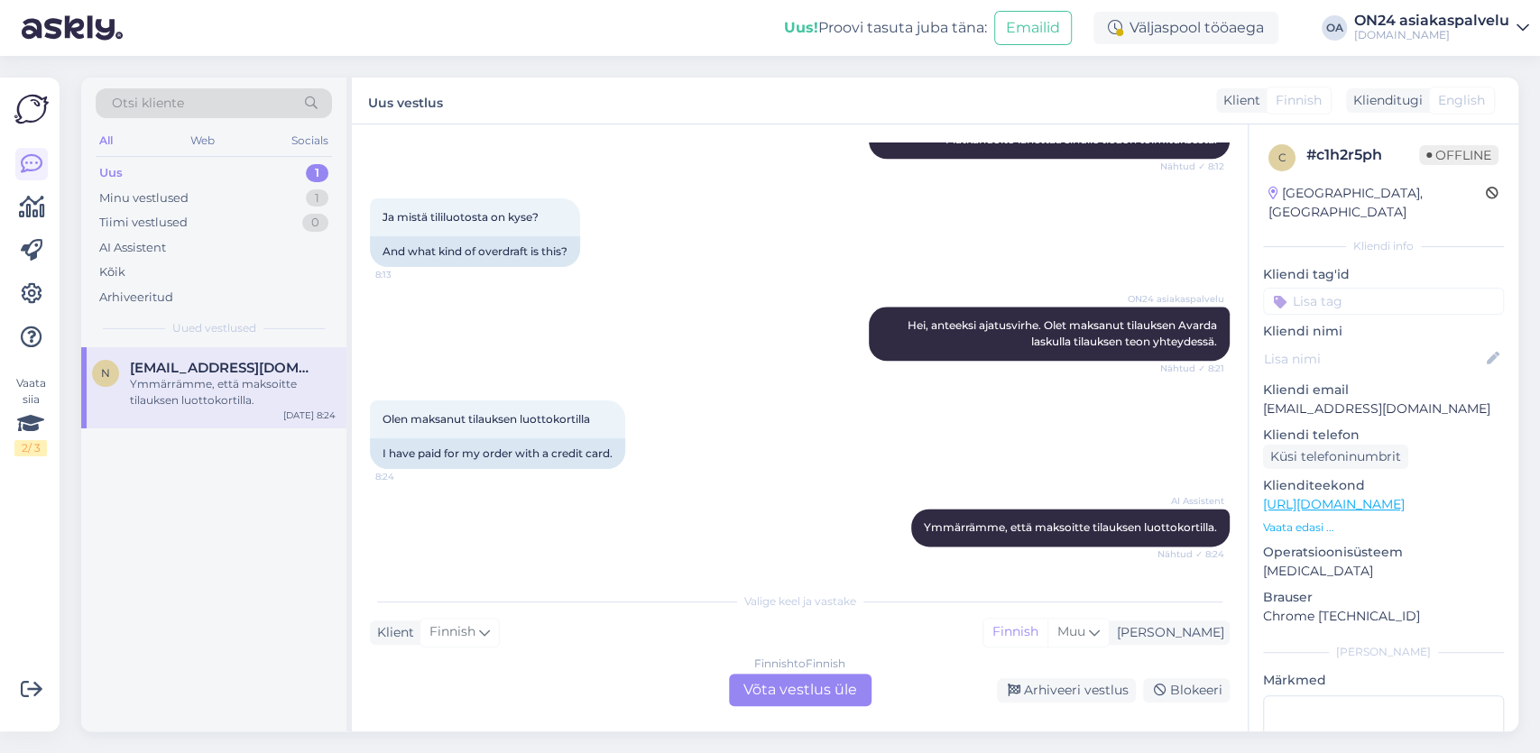
click at [771, 697] on div "Finnish to Finnish Võta vestlus üle" at bounding box center [800, 690] width 143 height 32
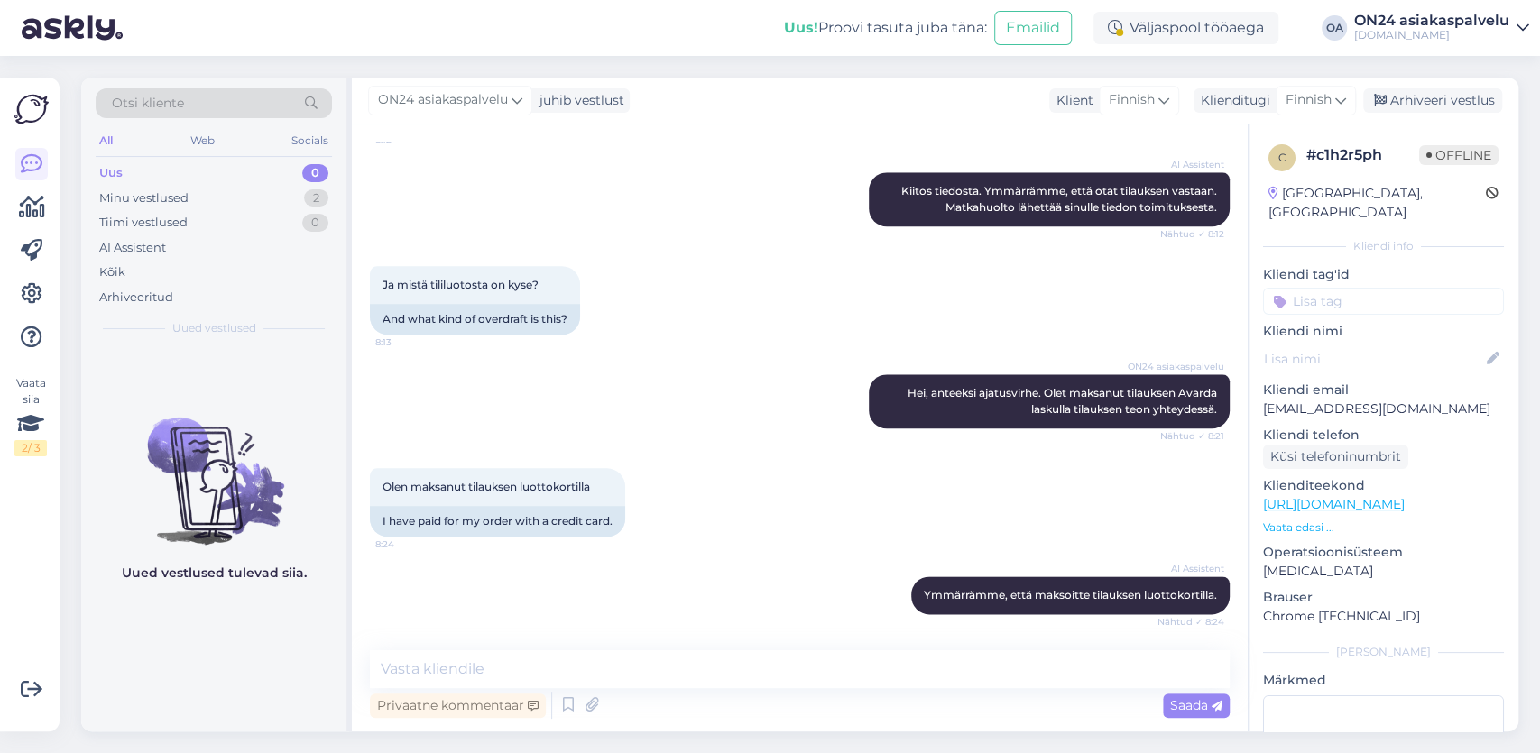
scroll to position [1373, 0]
drag, startPoint x: 421, startPoint y: 663, endPoint x: 410, endPoint y: 652, distance: 16.0
click at [419, 660] on textarea at bounding box center [800, 669] width 860 height 38
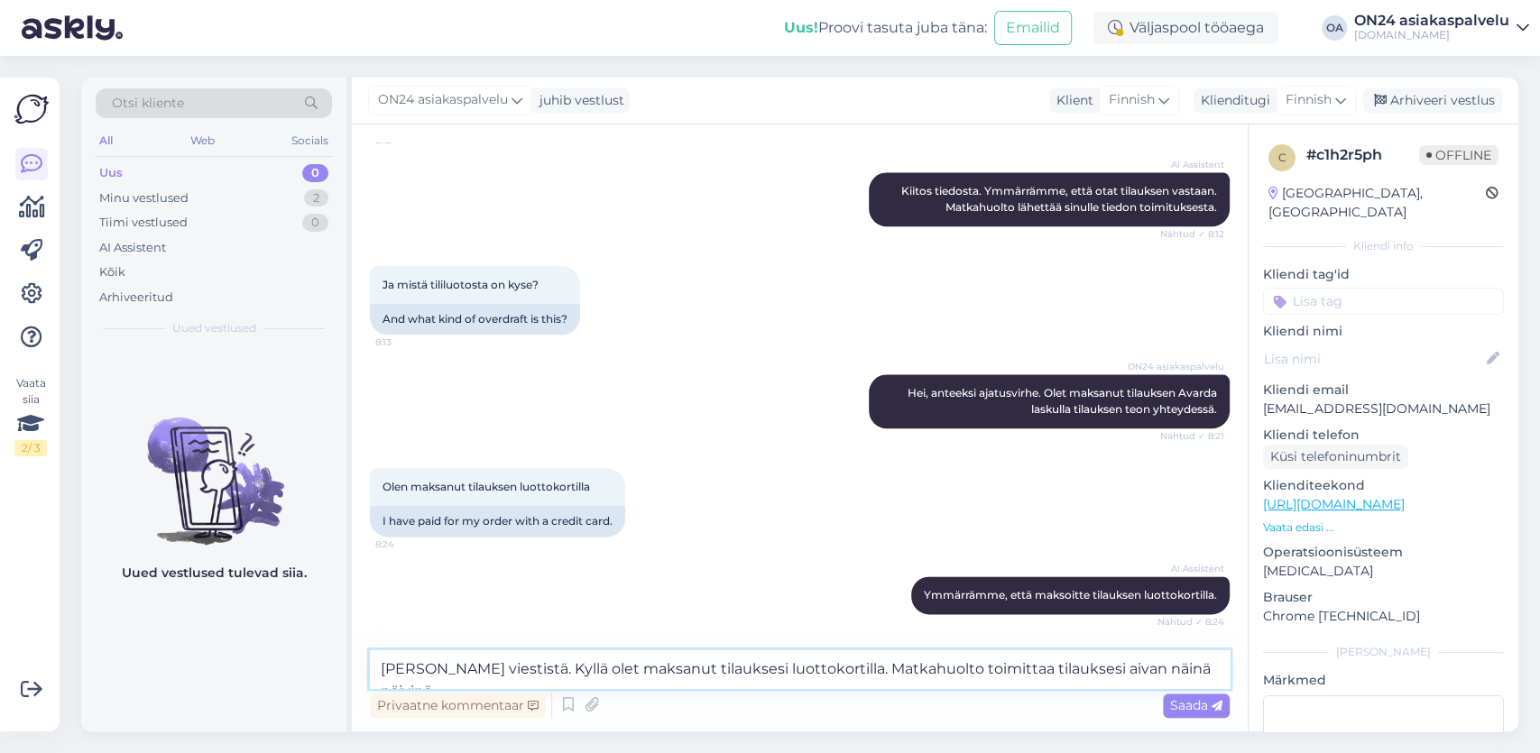
type textarea "Hei Kiitos viestistä. Kyllä olet maksanut tilauksesi luottokortilla. Matkahuolt…"
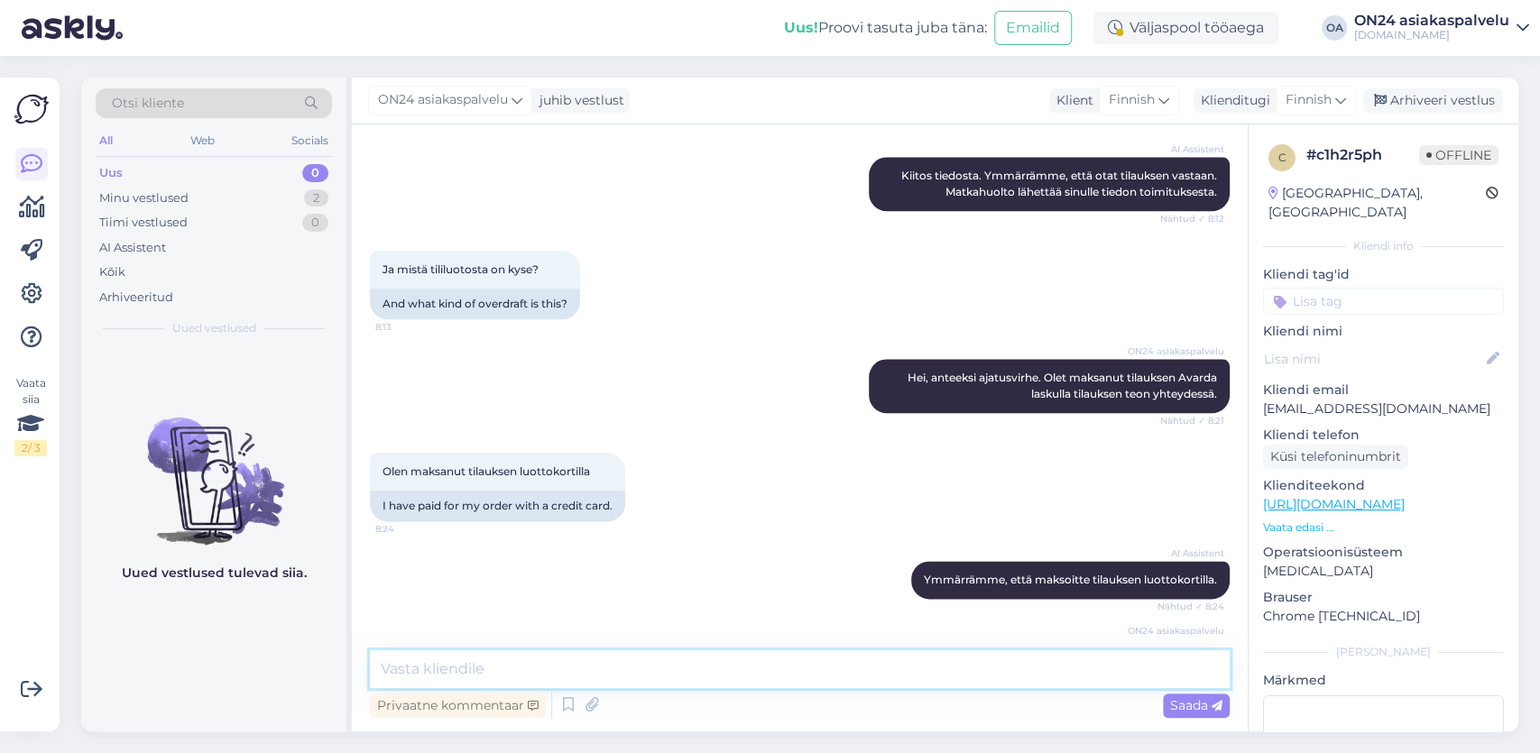
scroll to position [1483, 0]
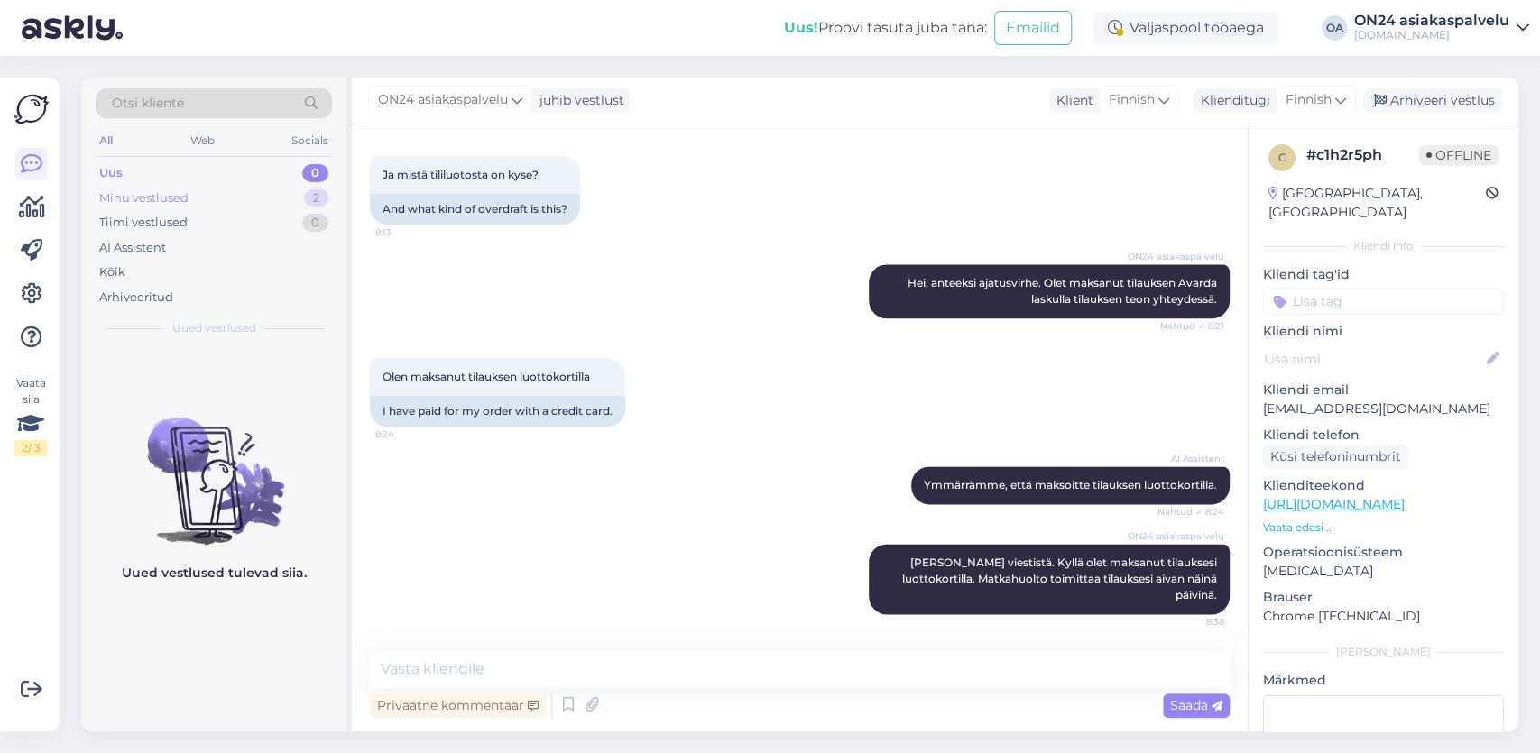
click at [181, 194] on div "Minu vestlused" at bounding box center [143, 198] width 89 height 18
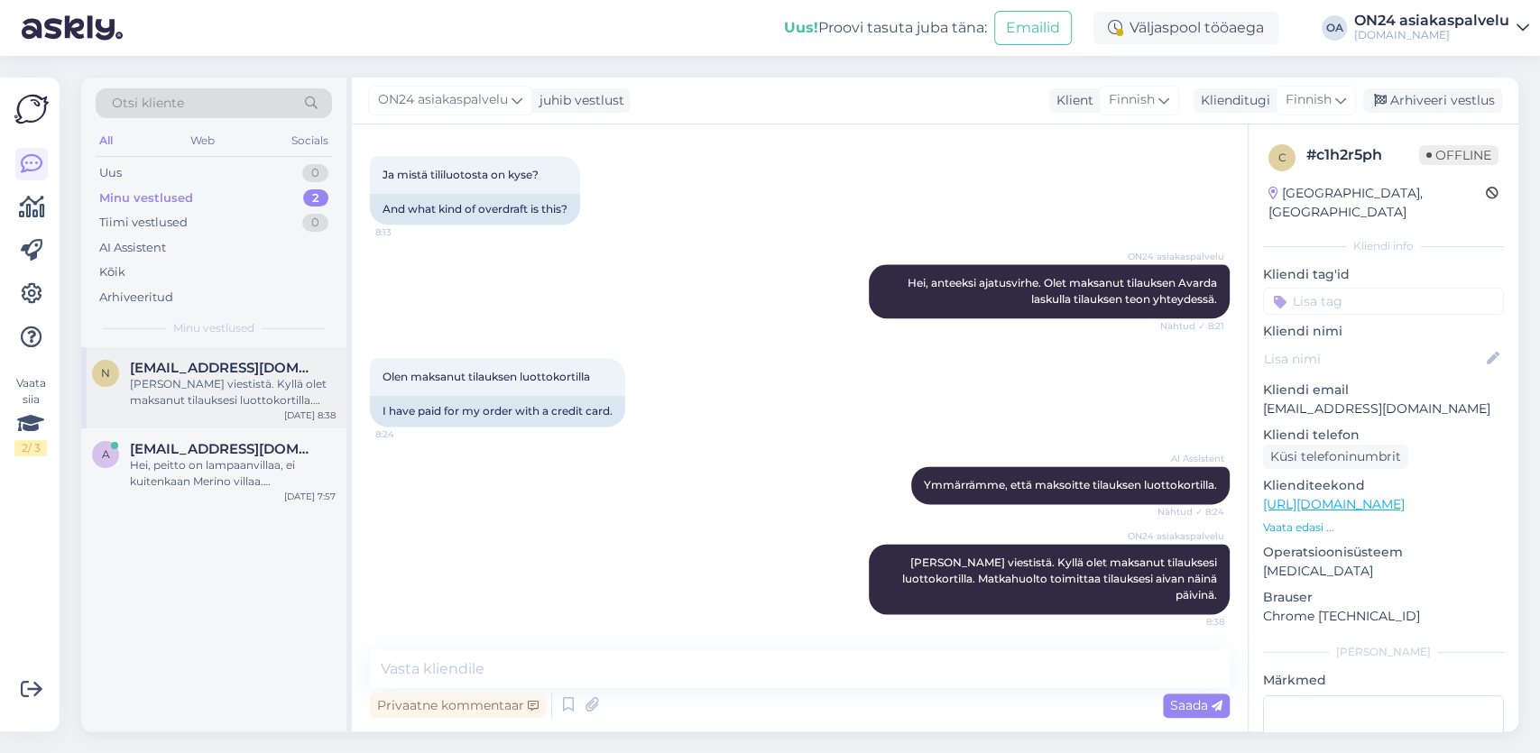
click at [216, 364] on span "[EMAIL_ADDRESS][DOMAIN_NAME]" at bounding box center [224, 368] width 188 height 16
click at [1449, 98] on div "Arhiveeri vestlus" at bounding box center [1432, 100] width 139 height 24
